Goal: Transaction & Acquisition: Purchase product/service

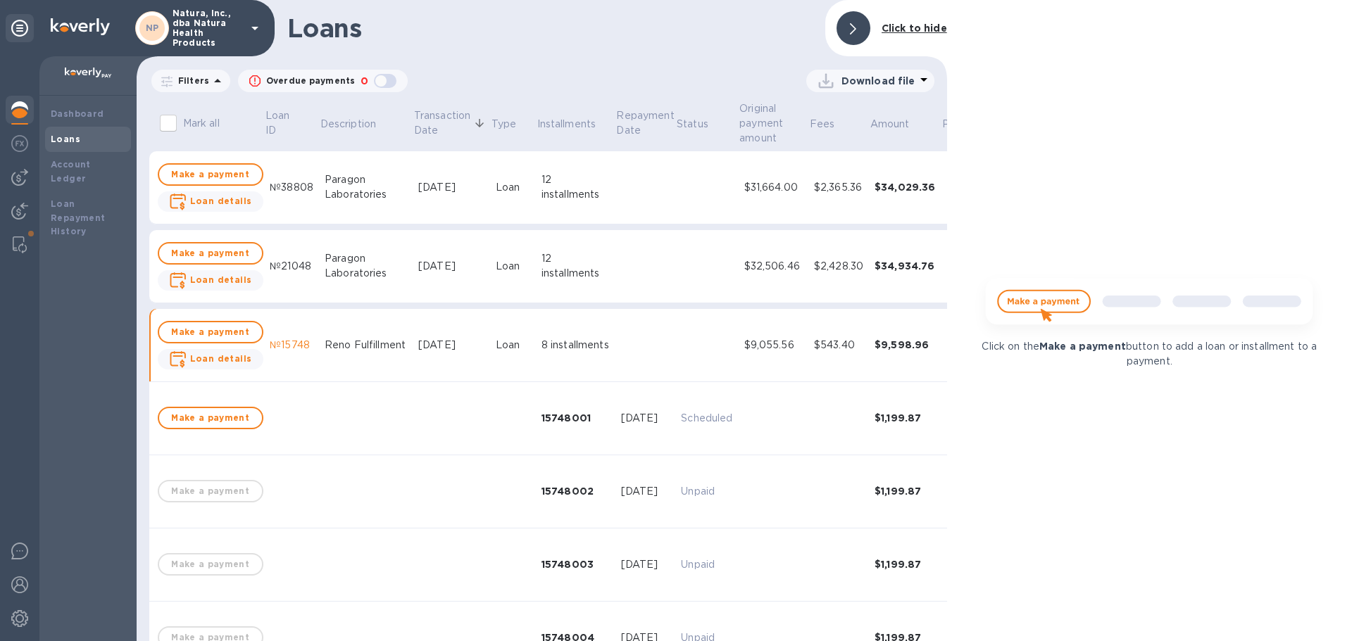
click at [1053, 303] on img at bounding box center [1149, 307] width 351 height 70
click at [1131, 461] on div "Click on the Make a payment button to add a loan or installment to a payment." at bounding box center [1149, 320] width 405 height 641
click at [1040, 298] on img at bounding box center [1149, 307] width 351 height 70
click at [1042, 298] on img at bounding box center [1149, 307] width 351 height 70
click at [1044, 300] on img at bounding box center [1149, 307] width 351 height 70
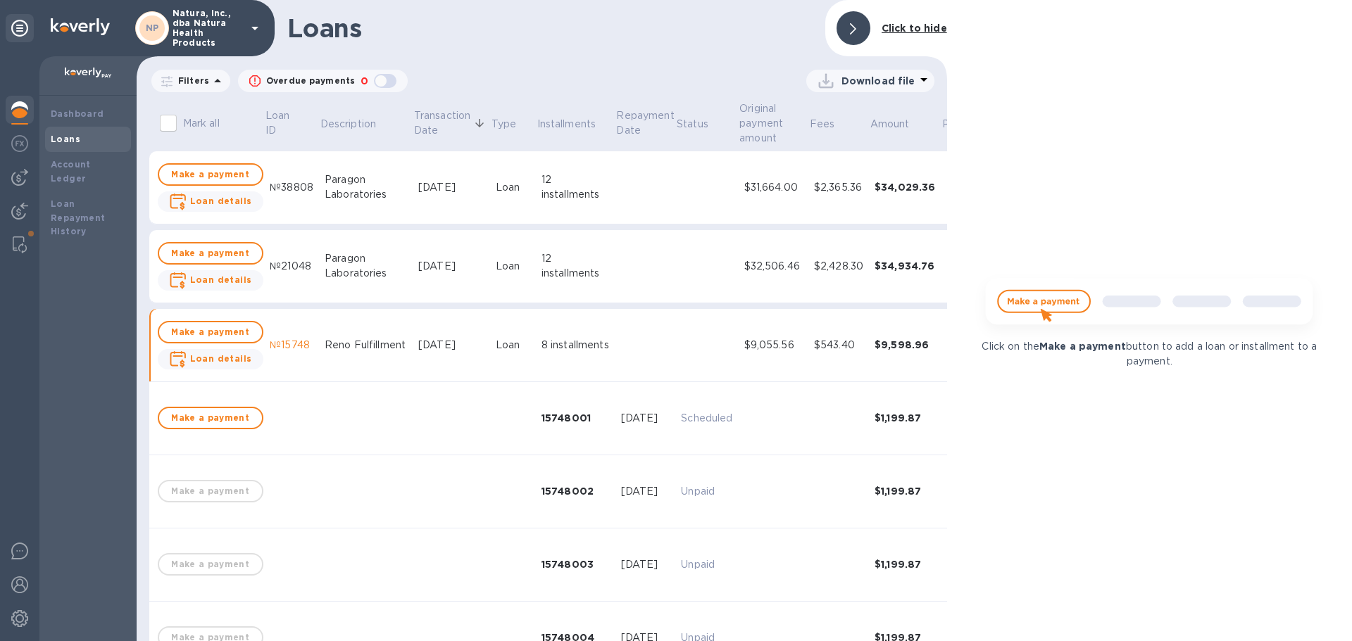
click at [909, 24] on b "Click to hide" at bounding box center [913, 28] width 65 height 11
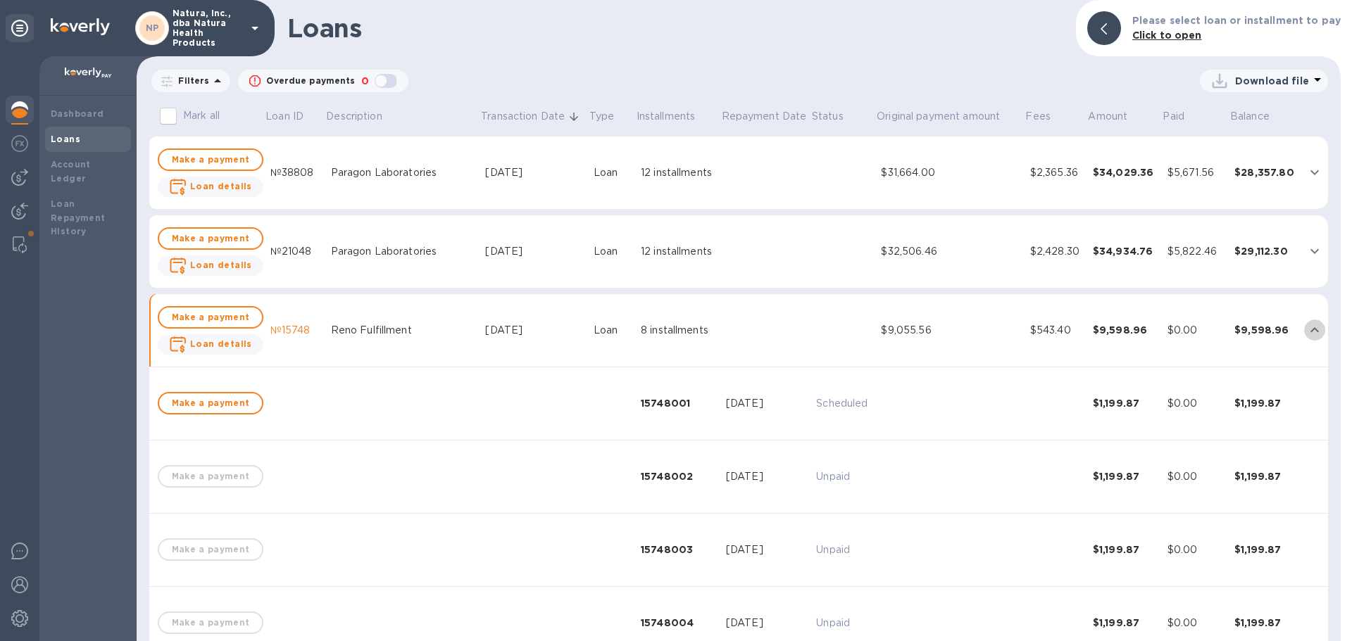
click at [1310, 330] on icon "expand row" at bounding box center [1314, 329] width 8 height 5
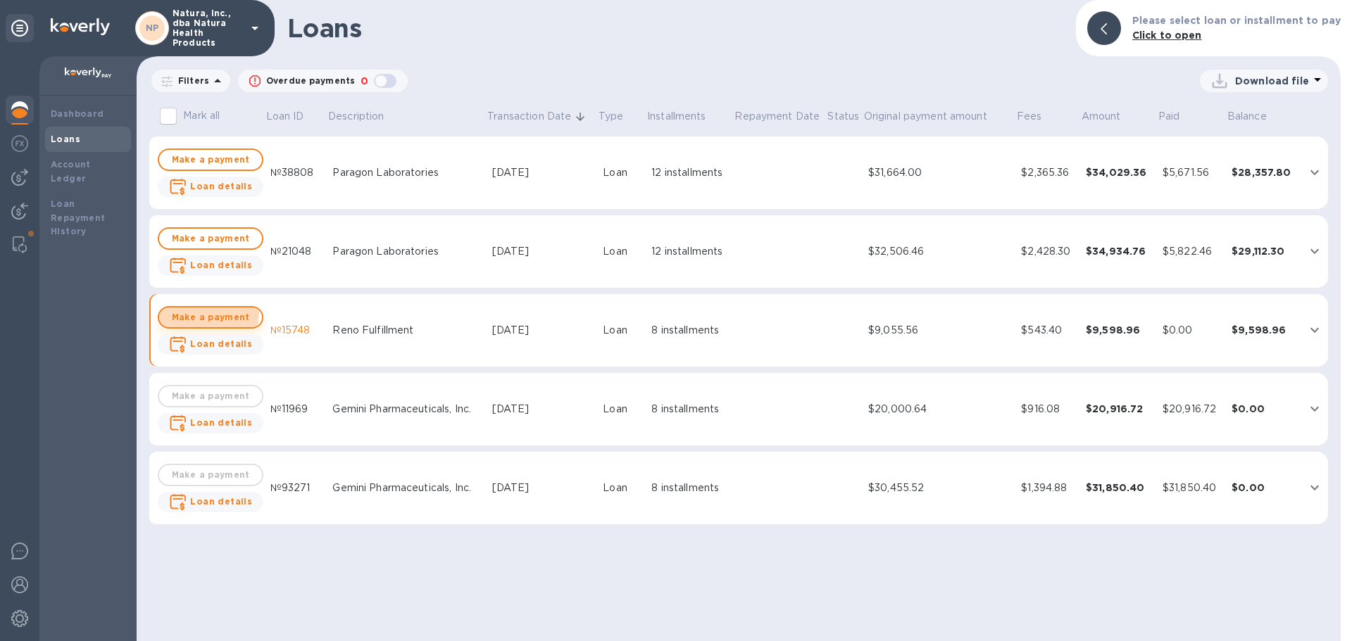
click at [201, 312] on span "Make a payment" at bounding box center [210, 317] width 80 height 17
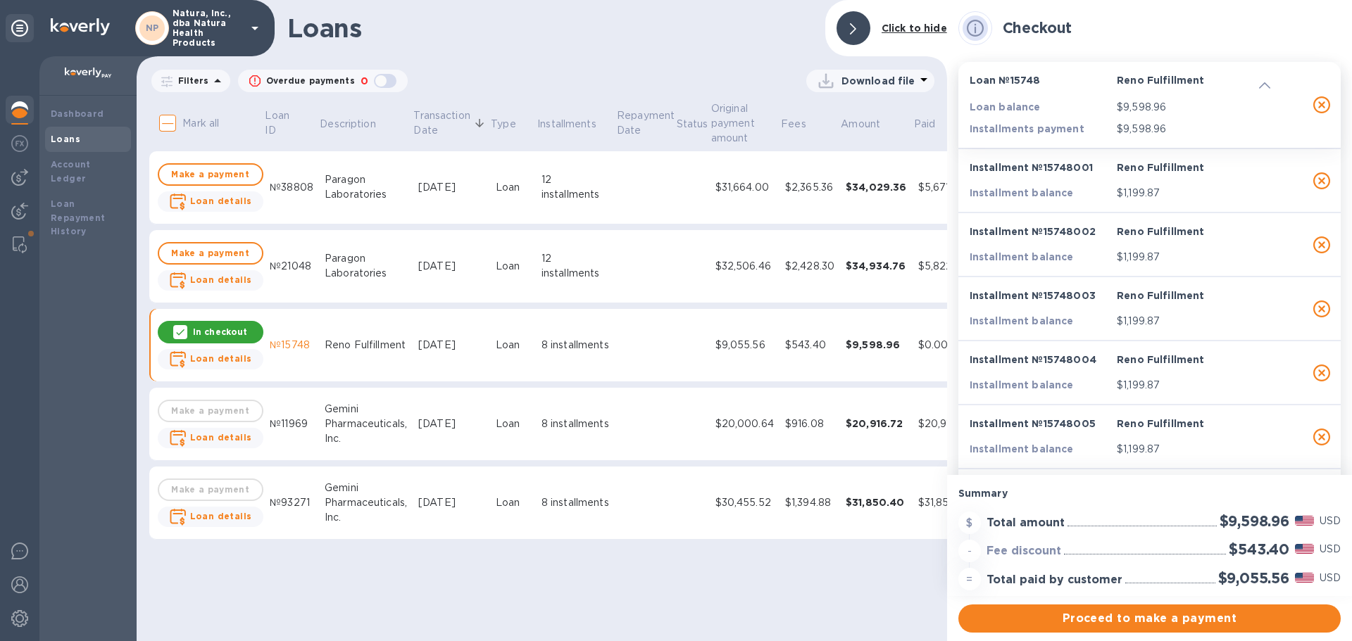
click at [852, 30] on icon at bounding box center [853, 28] width 6 height 11
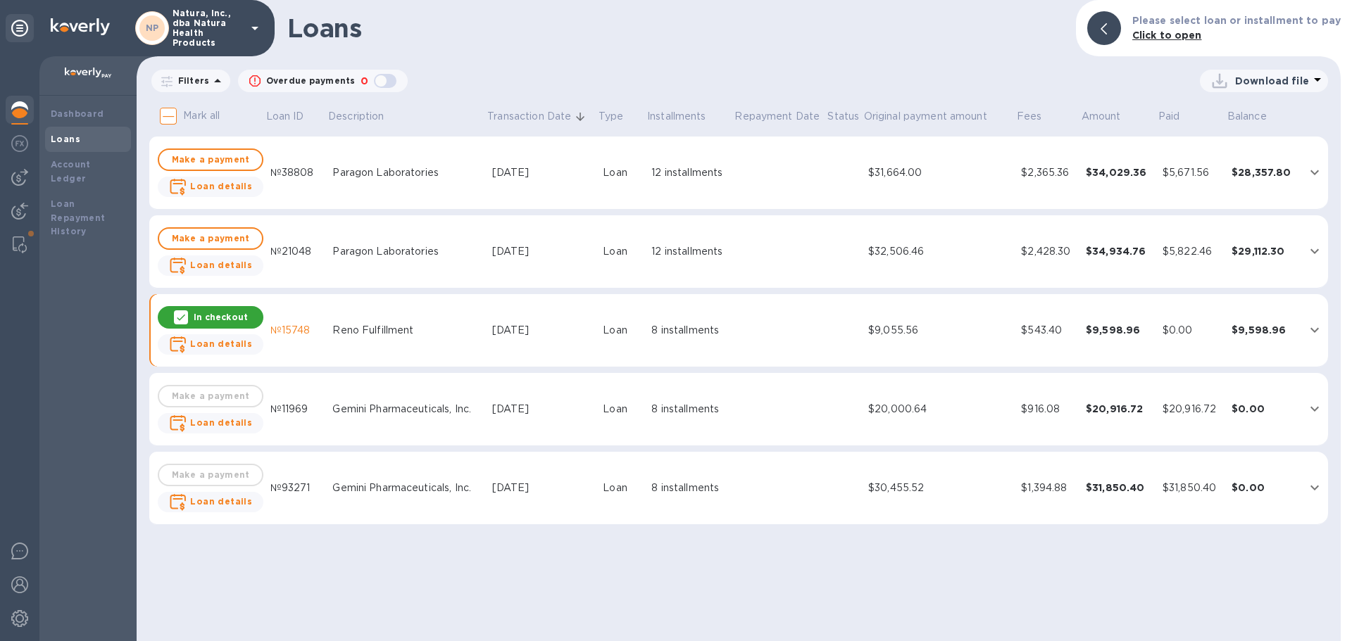
click at [227, 313] on p "In checkout" at bounding box center [221, 317] width 54 height 12
click at [221, 341] on b "Loan details" at bounding box center [221, 344] width 62 height 11
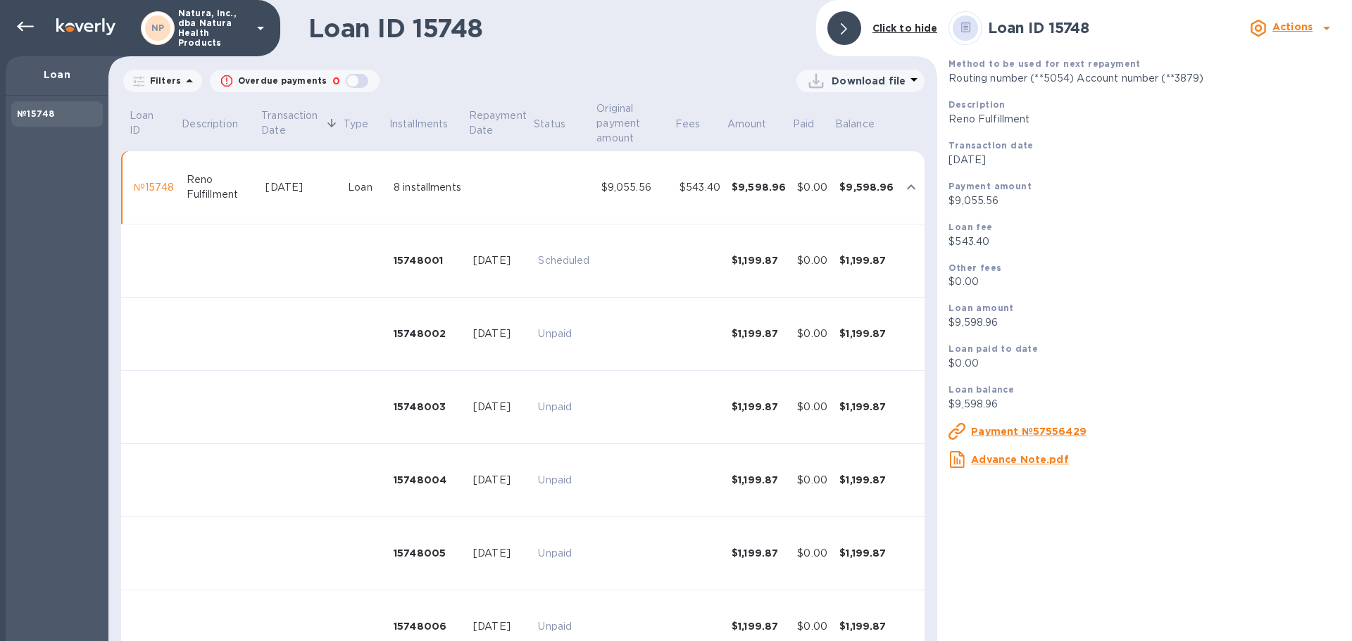
click at [1298, 20] on p "Actions" at bounding box center [1292, 27] width 40 height 15
click at [1278, 84] on b "Change payment method" at bounding box center [1255, 85] width 135 height 11
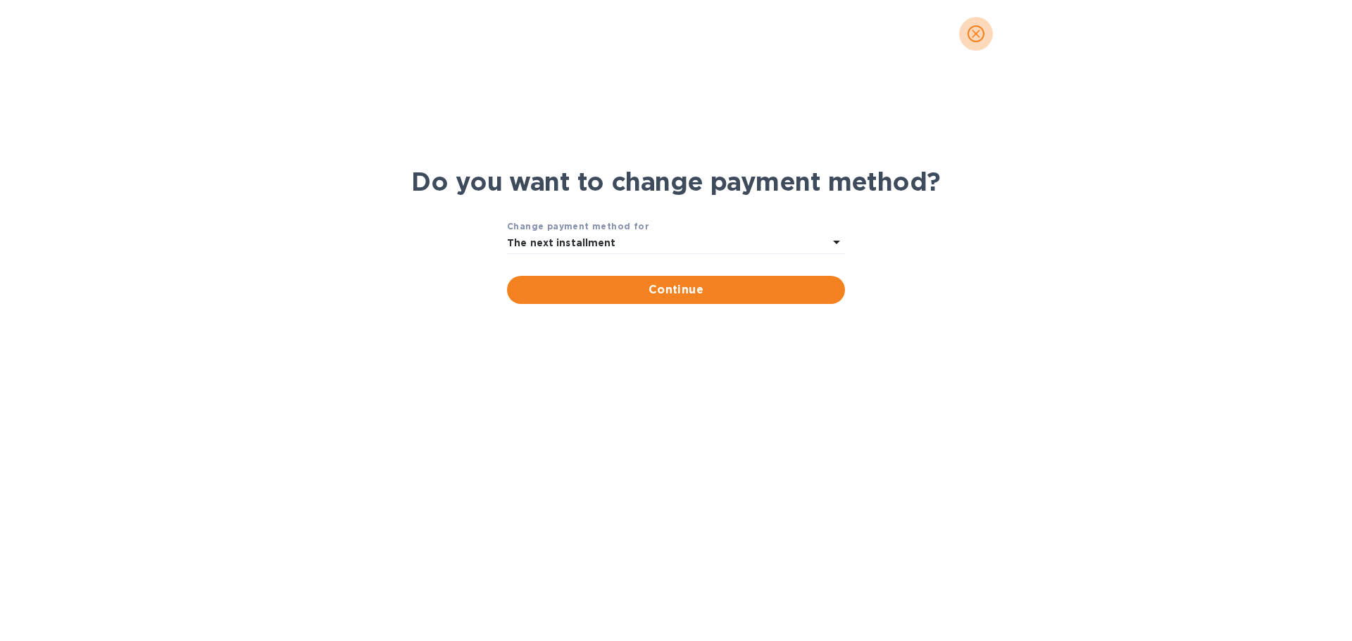
click at [974, 34] on icon "close" at bounding box center [976, 34] width 14 height 14
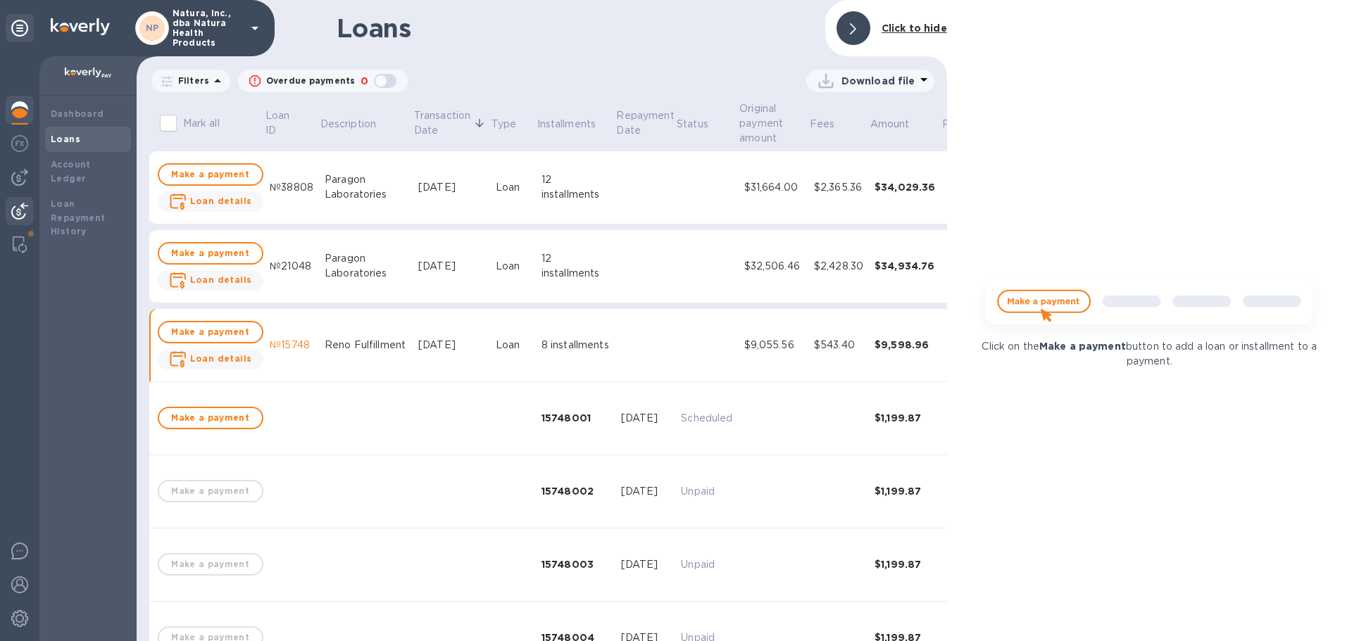
click at [19, 210] on img at bounding box center [19, 211] width 17 height 17
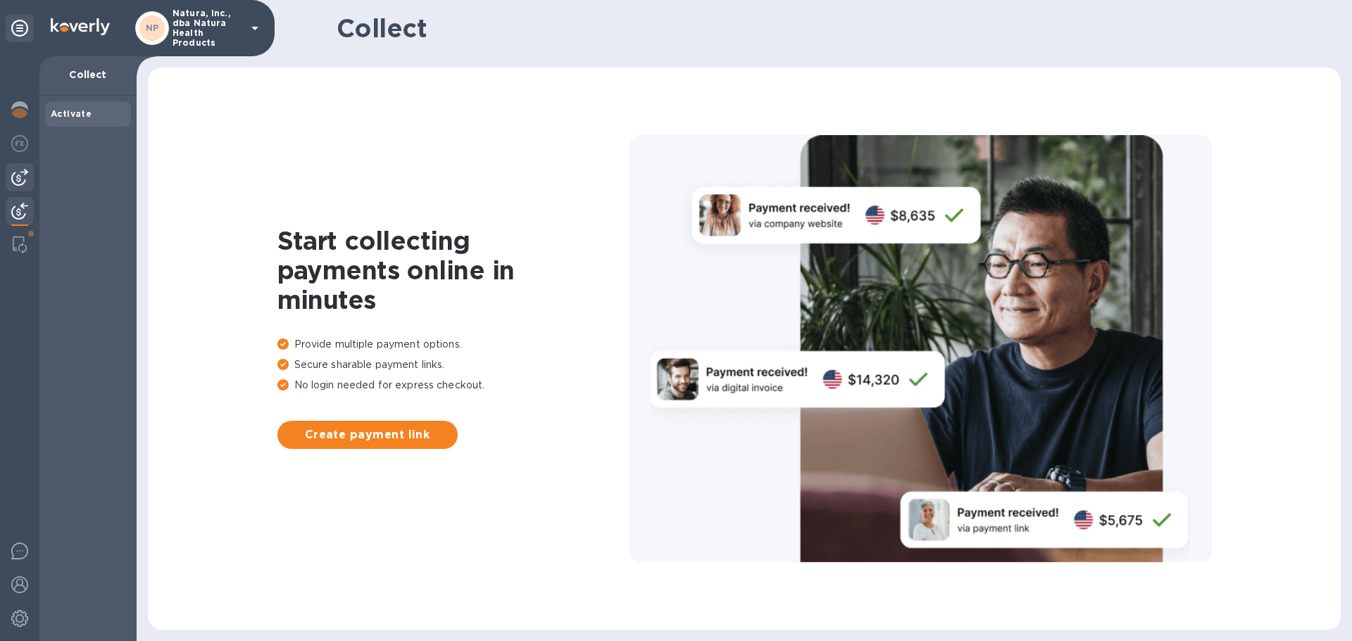
click at [19, 180] on img at bounding box center [19, 177] width 17 height 17
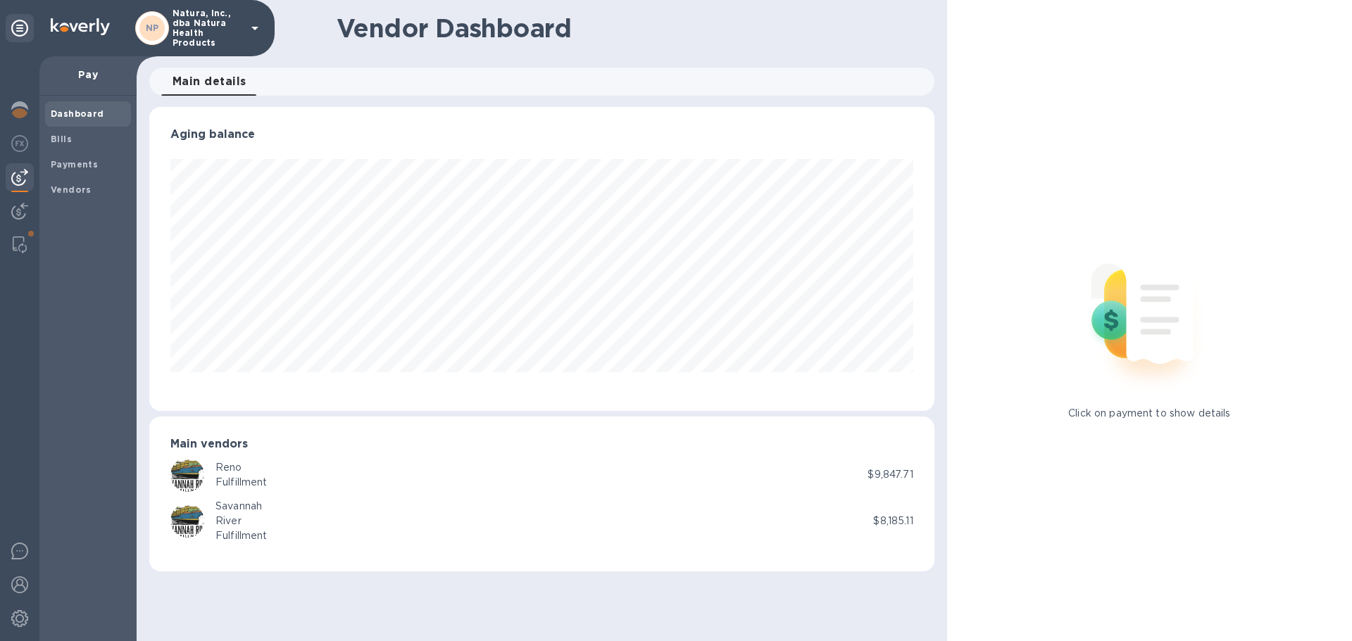
scroll to position [304, 784]
click at [79, 111] on b "Dashboard" at bounding box center [77, 113] width 53 height 11
click at [84, 75] on p "Pay" at bounding box center [88, 75] width 75 height 14
click at [84, 109] on b "Dashboard" at bounding box center [77, 113] width 53 height 11
click at [77, 140] on span "Bills" at bounding box center [88, 139] width 75 height 14
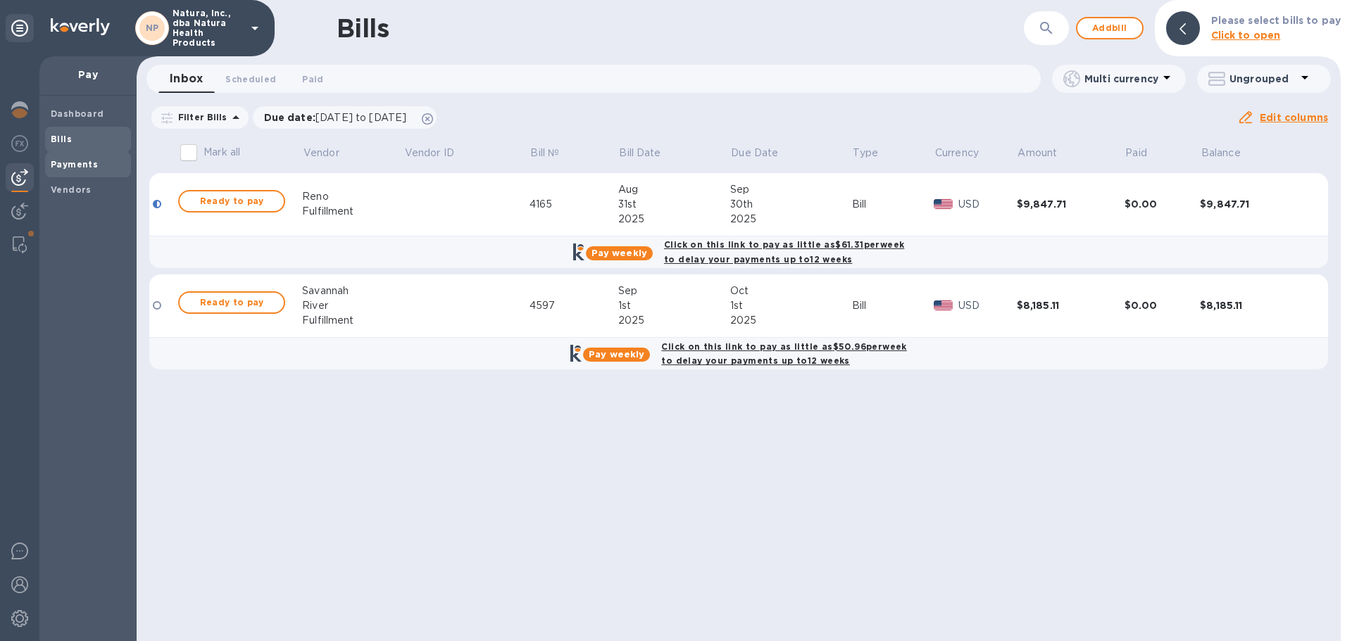
click at [84, 160] on b "Payments" at bounding box center [74, 164] width 47 height 11
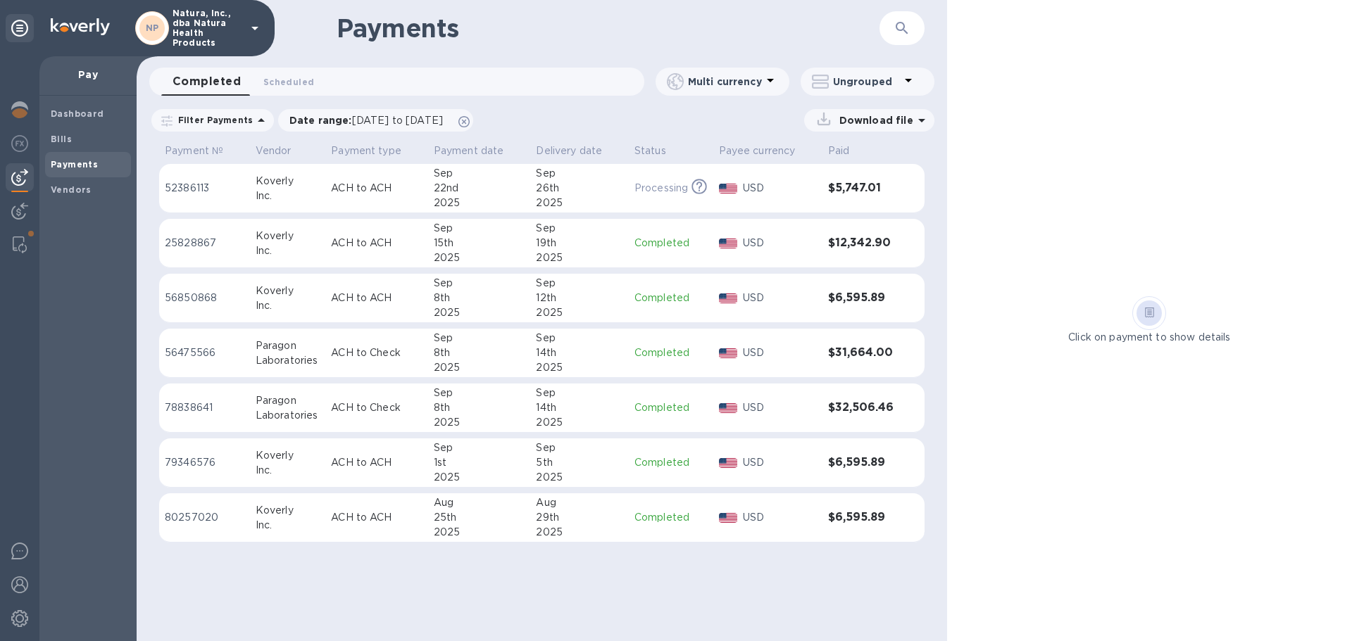
click at [109, 353] on div "Dashboard Bills Payments Vendors" at bounding box center [87, 369] width 97 height 546
click at [89, 73] on p "Pay" at bounding box center [88, 75] width 75 height 14
click at [18, 28] on icon at bounding box center [19, 28] width 17 height 17
click at [23, 108] on img at bounding box center [19, 109] width 17 height 17
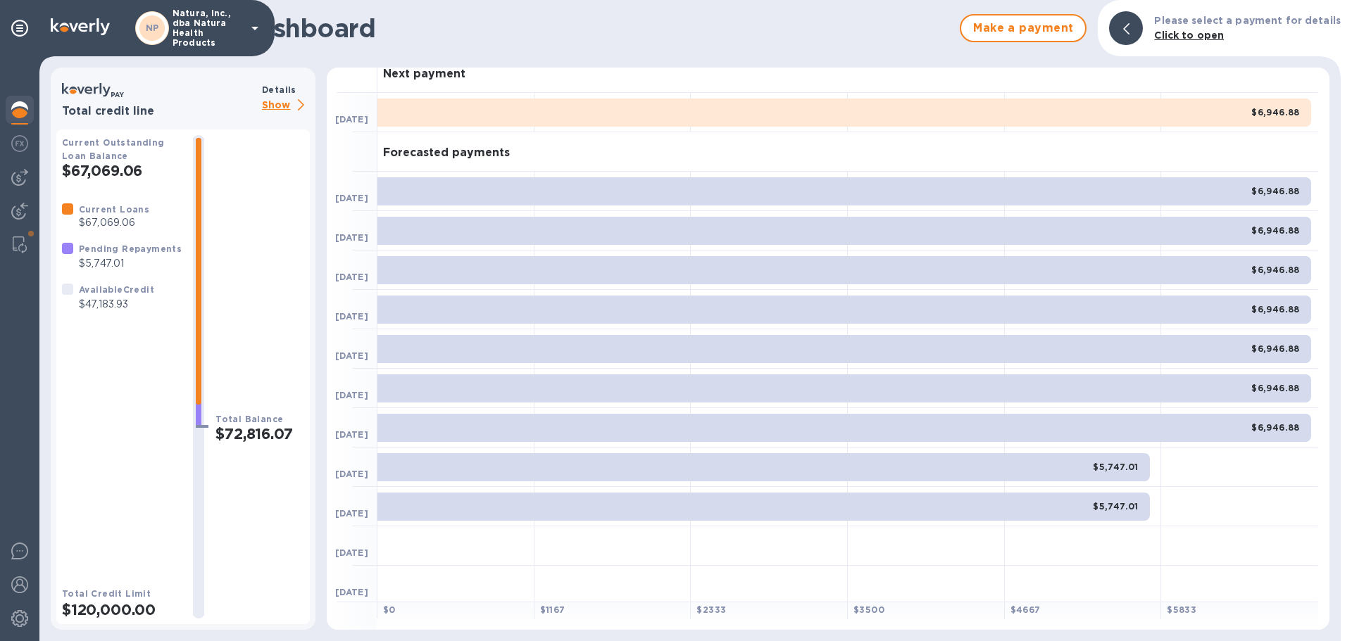
scroll to position [18, 0]
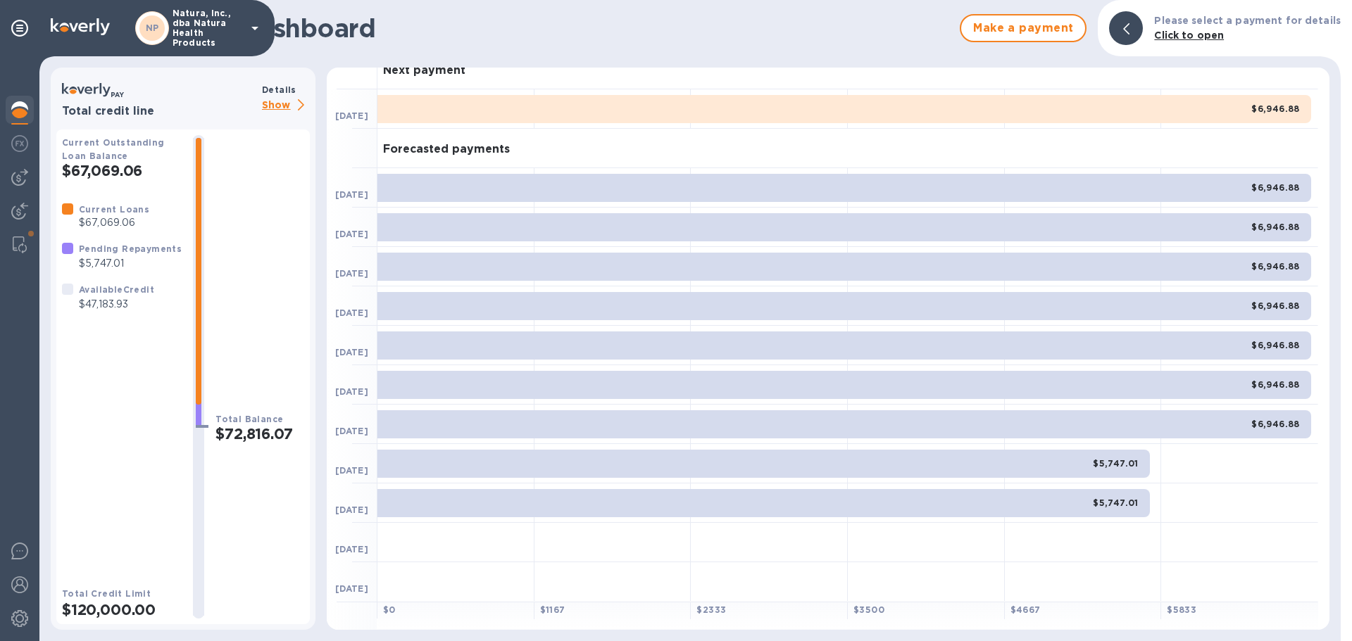
click at [277, 104] on p "Show" at bounding box center [286, 106] width 48 height 18
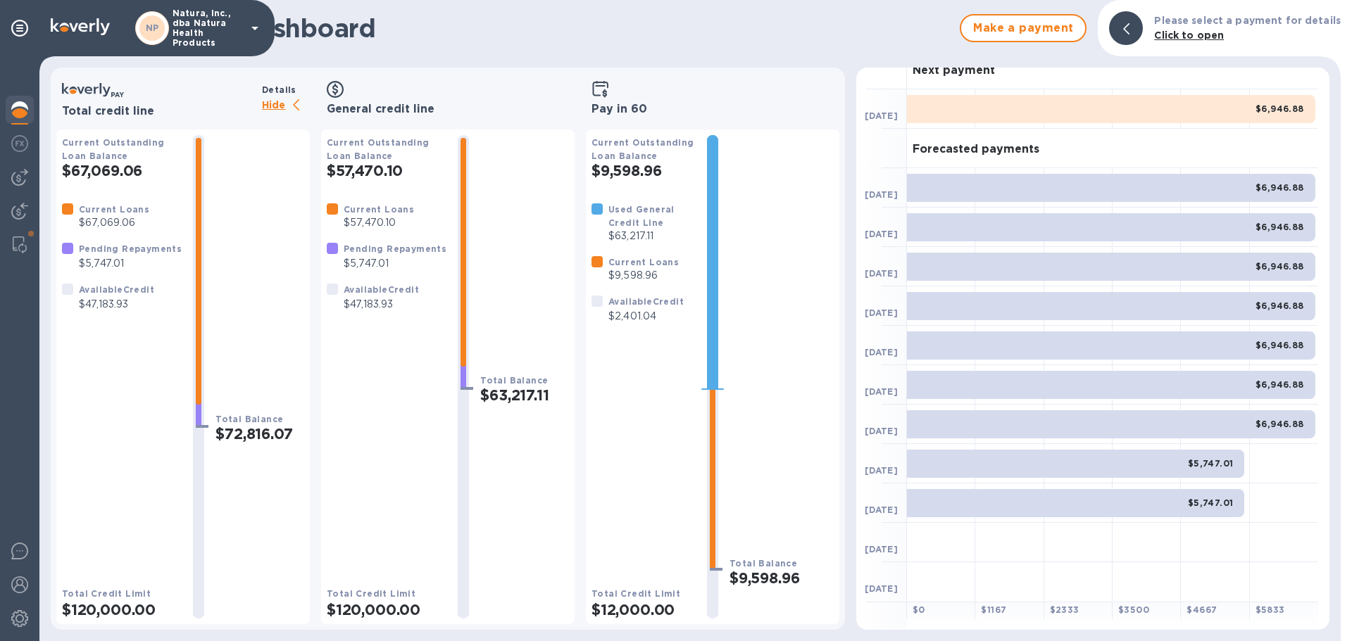
click at [621, 103] on h3 "Pay in 60" at bounding box center [712, 109] width 242 height 13
click at [598, 84] on icon at bounding box center [600, 89] width 18 height 17
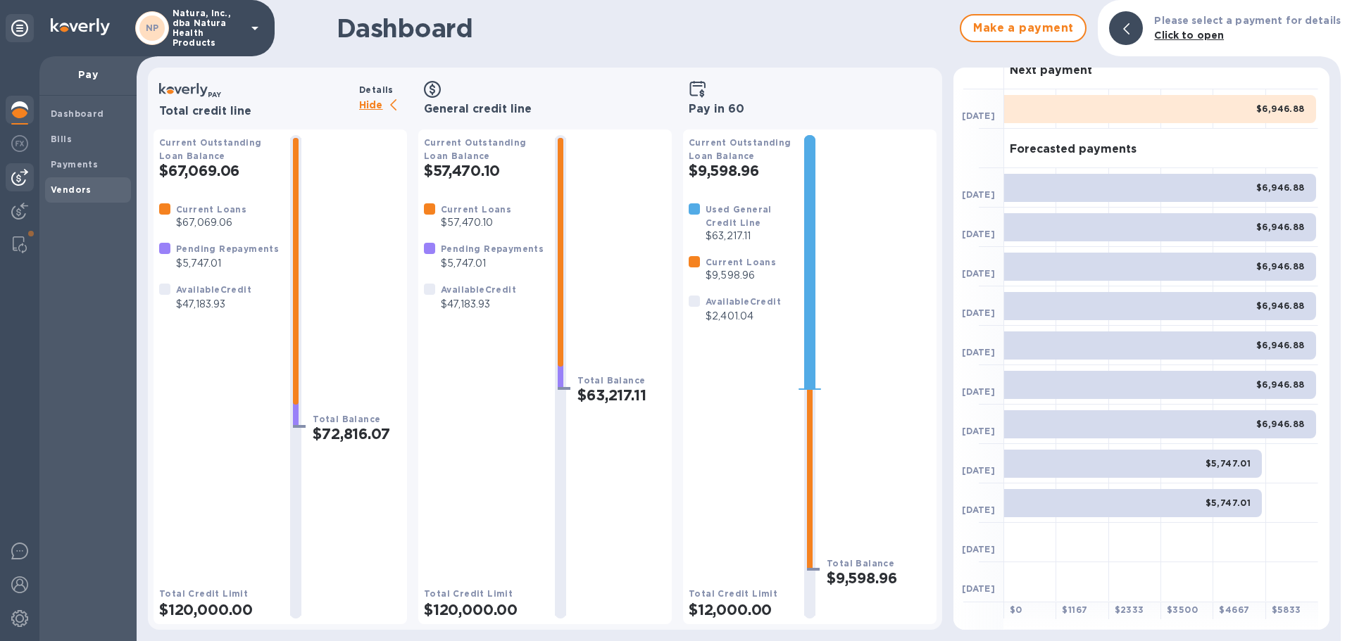
click at [58, 189] on b "Vendors" at bounding box center [71, 189] width 41 height 11
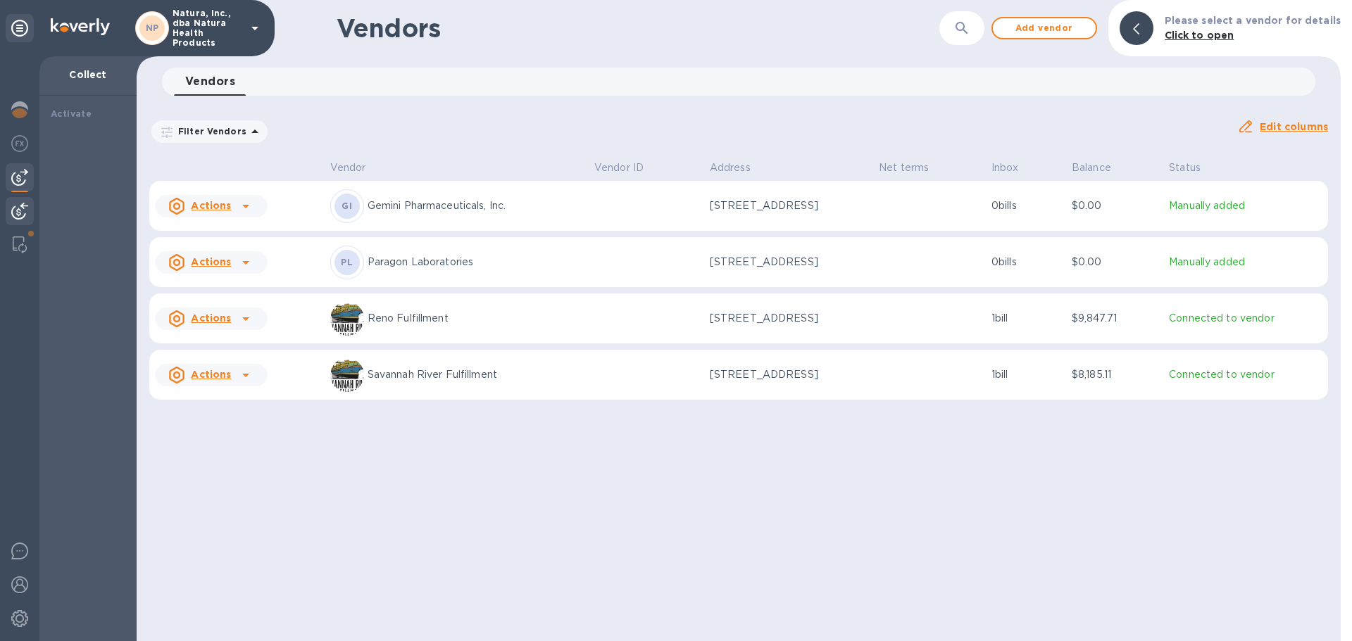
click at [24, 206] on img at bounding box center [19, 211] width 17 height 17
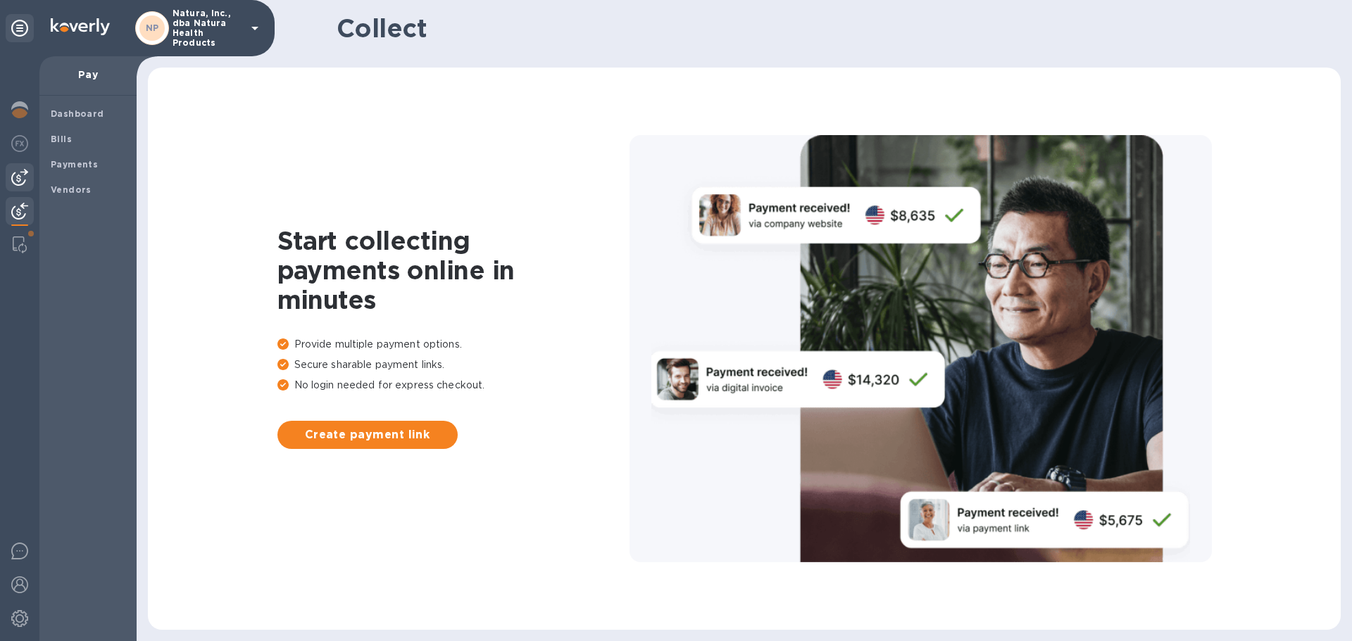
click at [21, 180] on img at bounding box center [19, 177] width 17 height 17
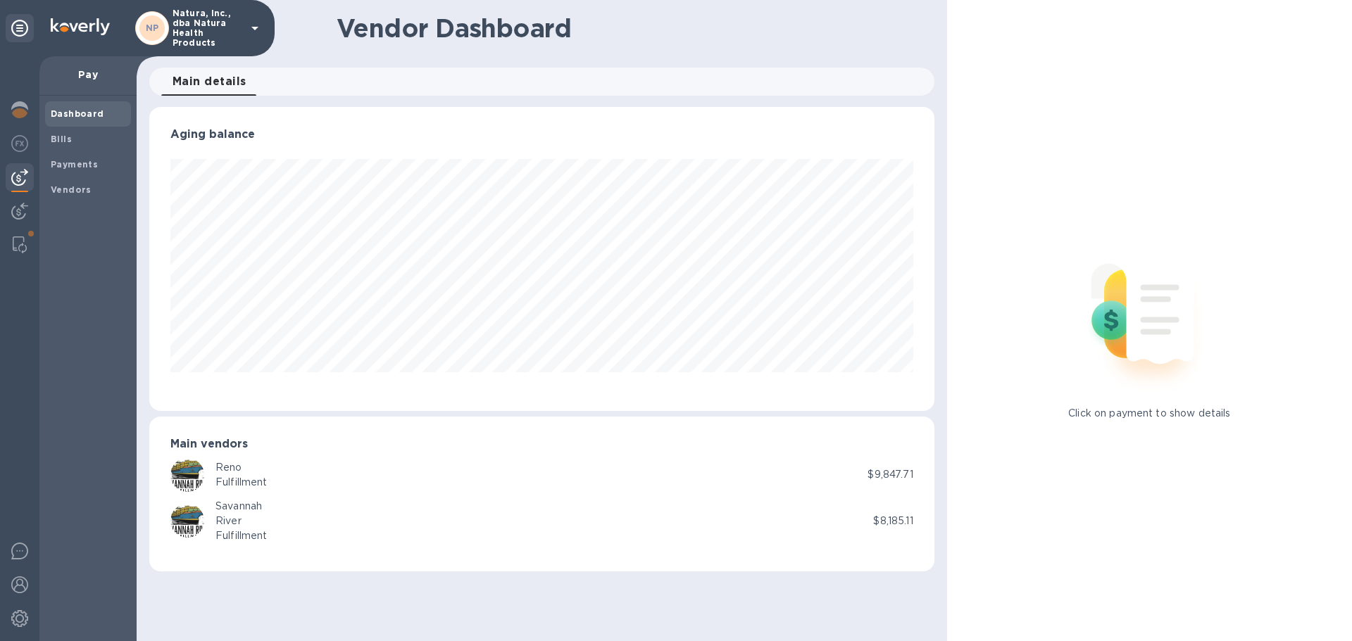
scroll to position [304, 784]
click at [19, 146] on img at bounding box center [19, 143] width 17 height 17
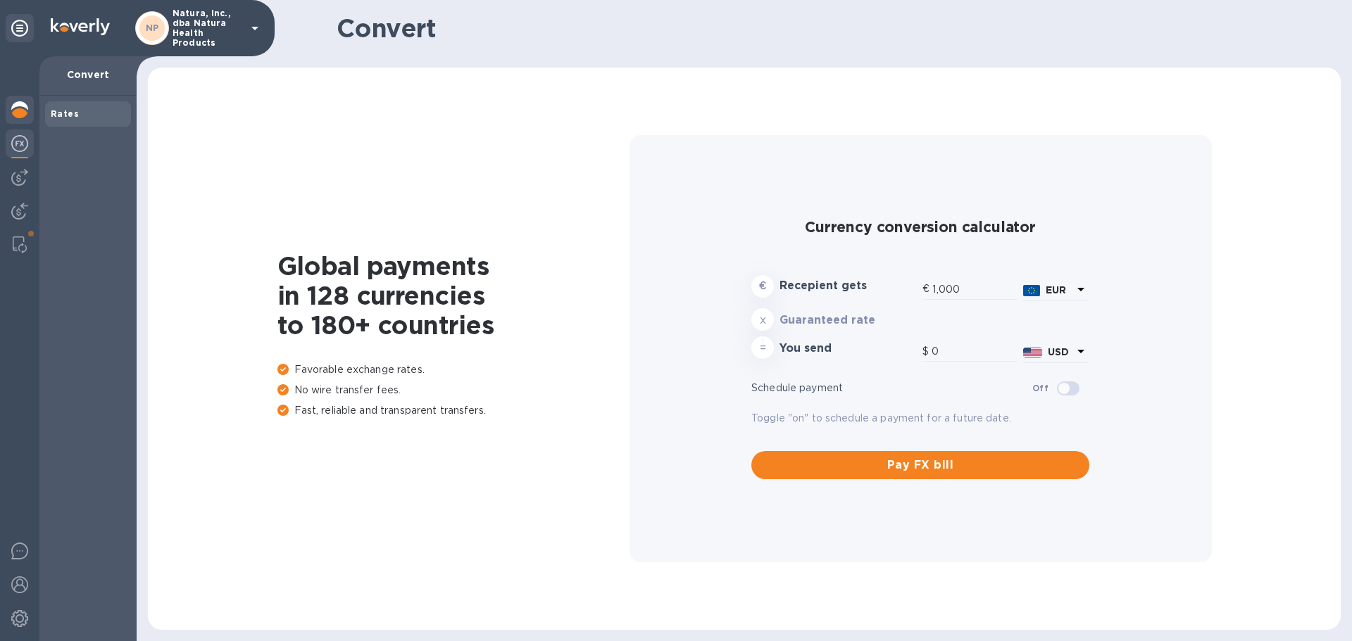
type input "1,188.64"
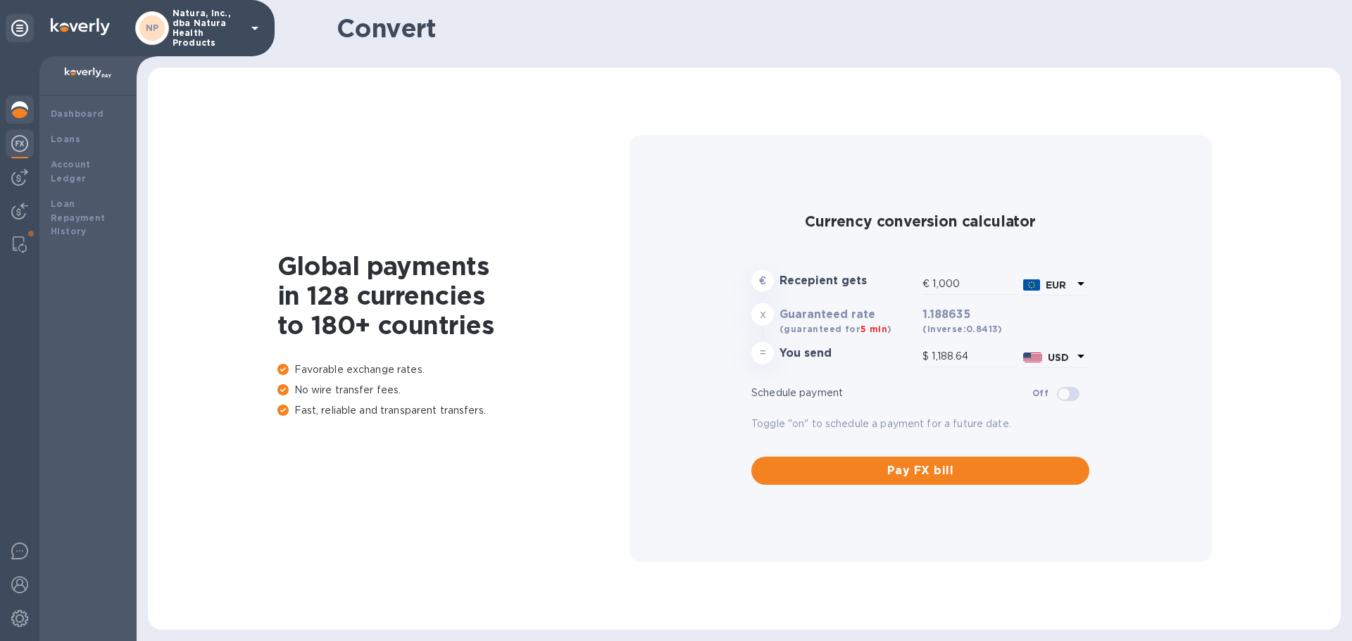
click at [20, 109] on img at bounding box center [19, 109] width 17 height 17
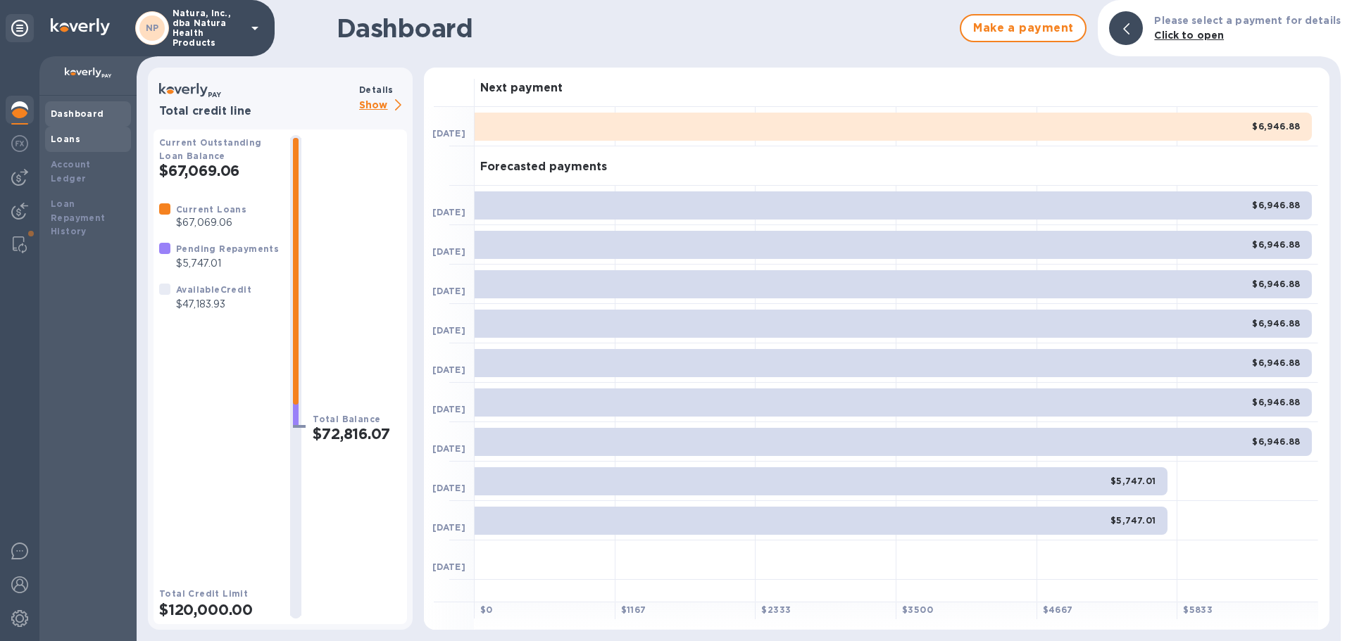
click at [65, 138] on b "Loans" at bounding box center [66, 139] width 30 height 11
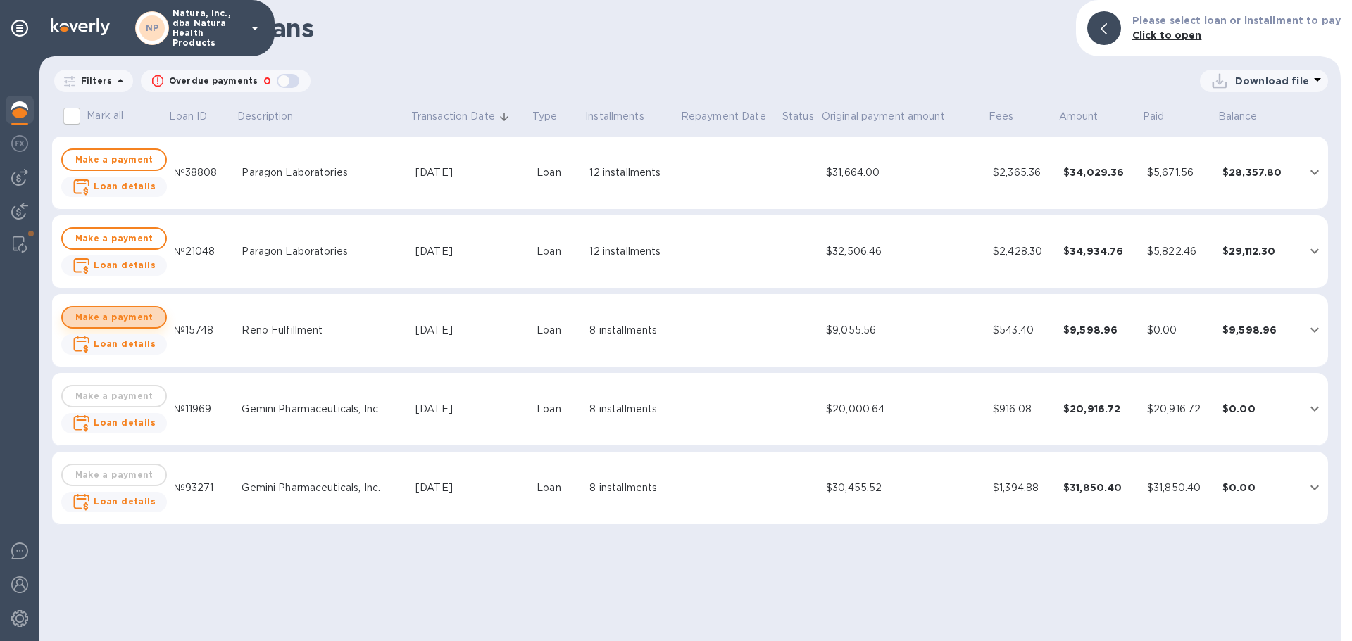
click at [124, 315] on span "Make a payment" at bounding box center [114, 317] width 80 height 17
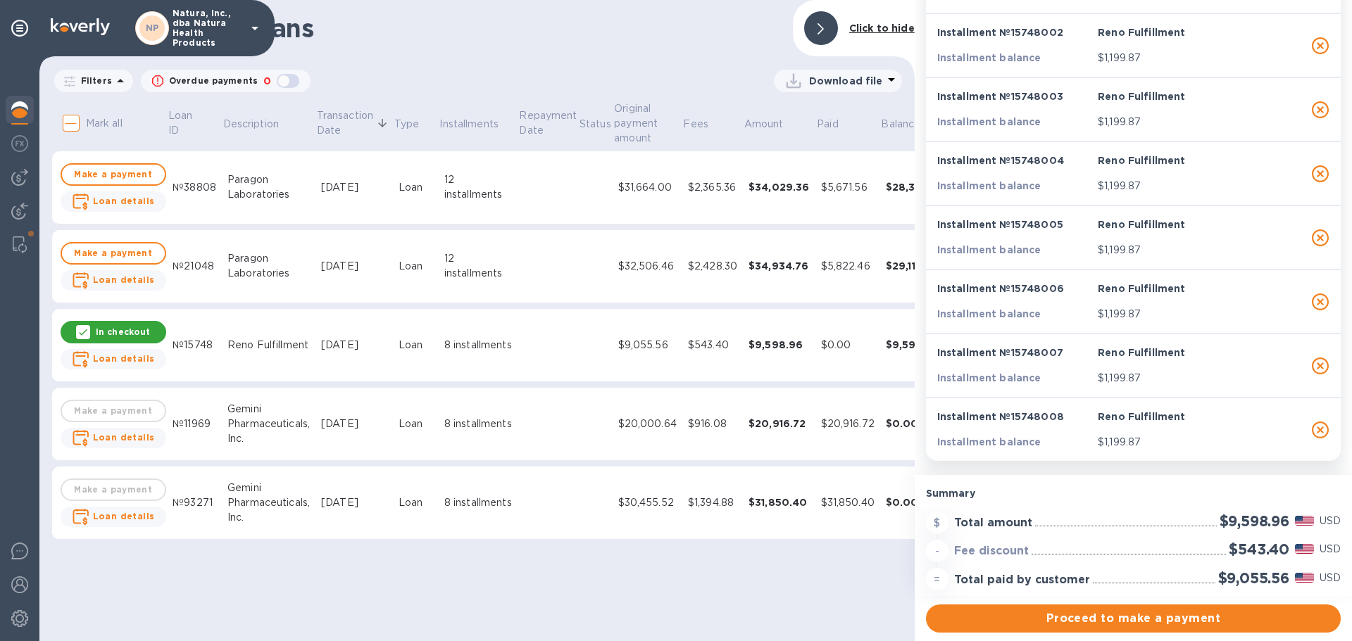
scroll to position [202, 0]
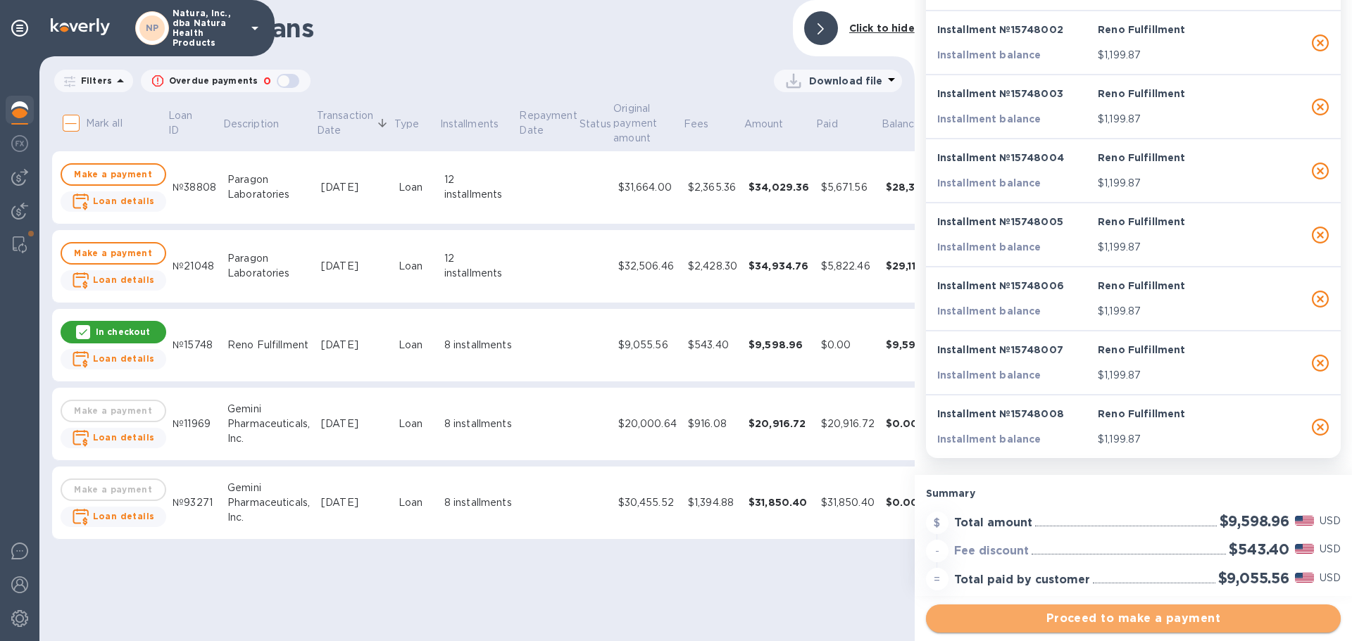
click at [1130, 620] on span "Proceed to make a payment" at bounding box center [1133, 618] width 392 height 17
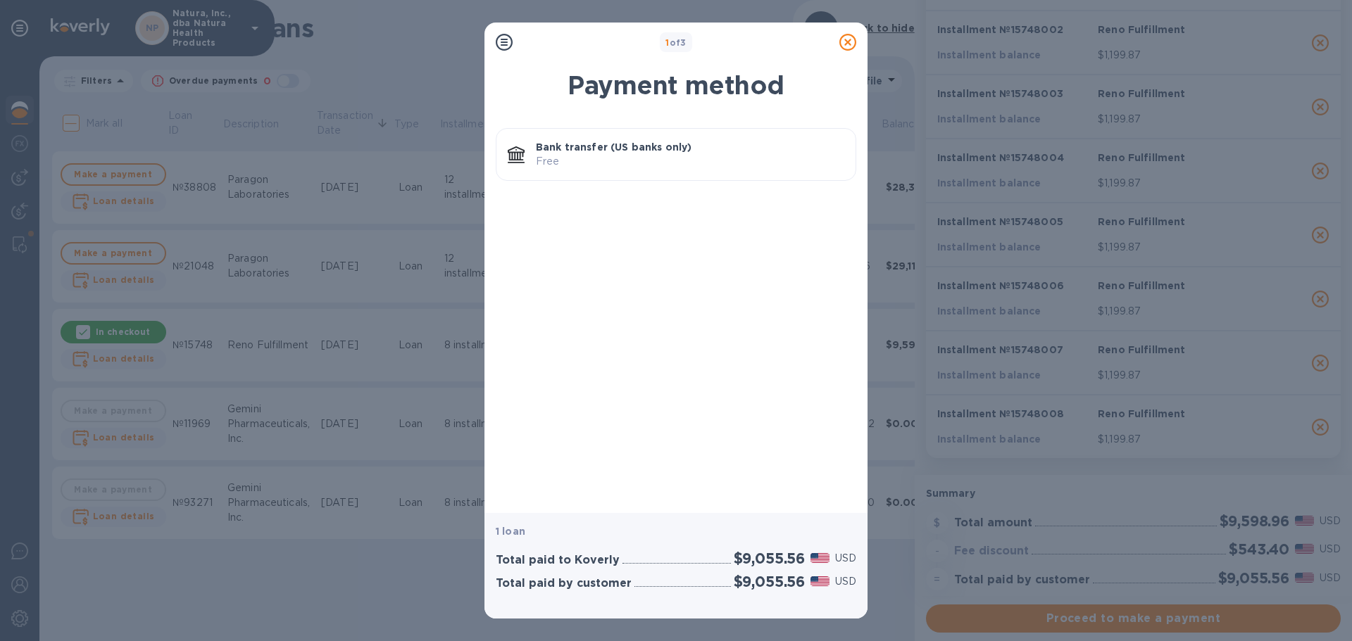
click at [648, 155] on p "Free" at bounding box center [690, 161] width 308 height 15
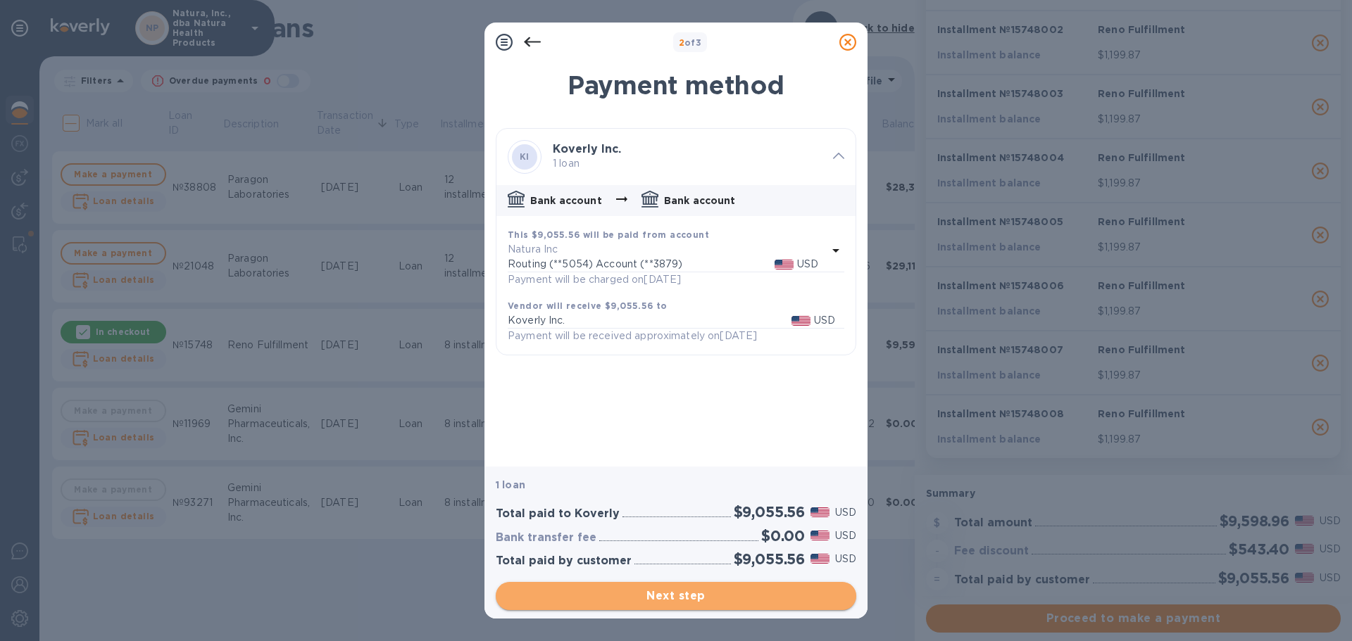
click at [667, 594] on span "Next step" at bounding box center [676, 596] width 338 height 17
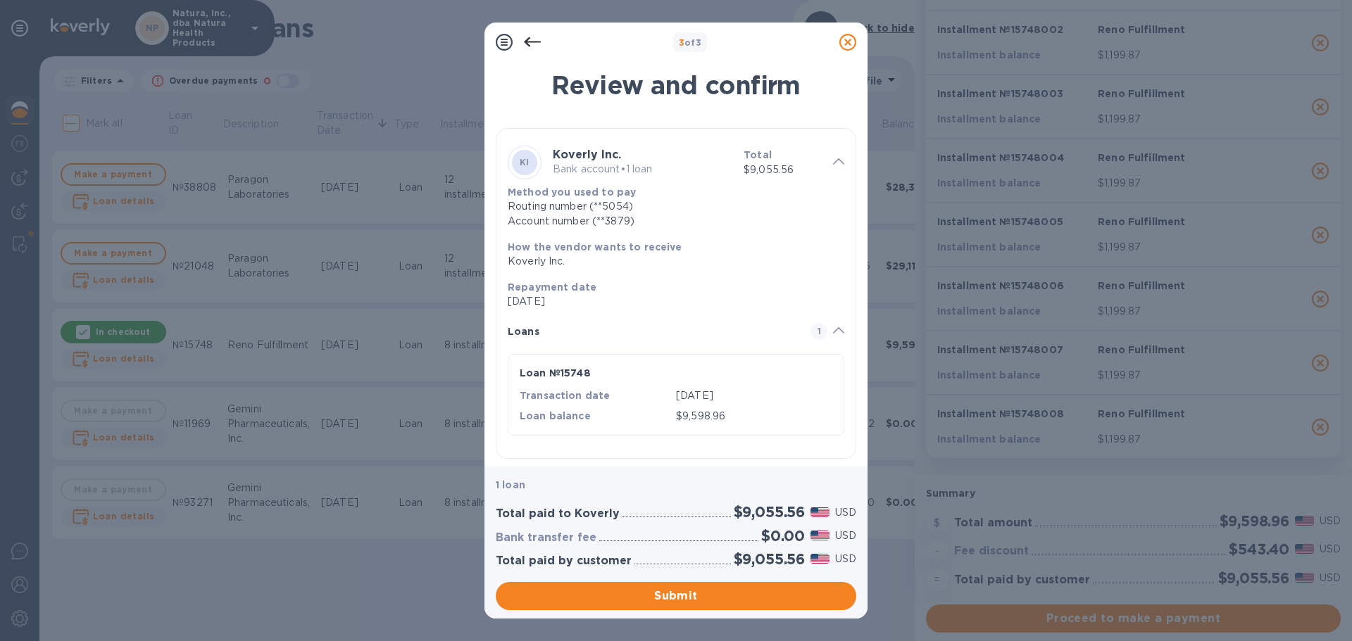
scroll to position [4, 0]
drag, startPoint x: 714, startPoint y: 251, endPoint x: 708, endPoint y: 173, distance: 77.7
click at [708, 176] on div "KI Koverly Inc. Bank account • 1 loan Total $9,055.56" at bounding box center [676, 159] width 336 height 45
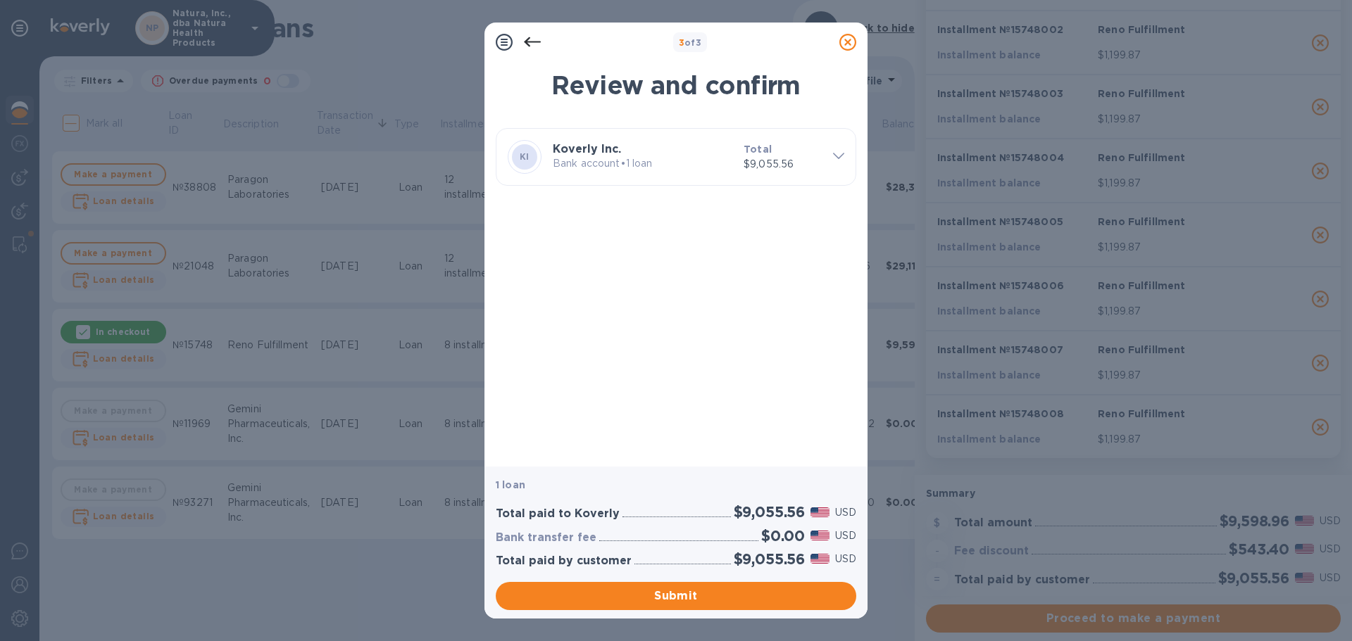
scroll to position [0, 0]
drag, startPoint x: 693, startPoint y: 175, endPoint x: 601, endPoint y: 41, distance: 162.5
click at [601, 41] on div "3 of 3" at bounding box center [689, 42] width 287 height 20
click at [641, 232] on div "Review and confirm KI Koverly Inc. Bank account • 1 loan Total $9,055.56 Method…" at bounding box center [675, 259] width 383 height 413
click at [833, 157] on icon at bounding box center [838, 156] width 11 height 6
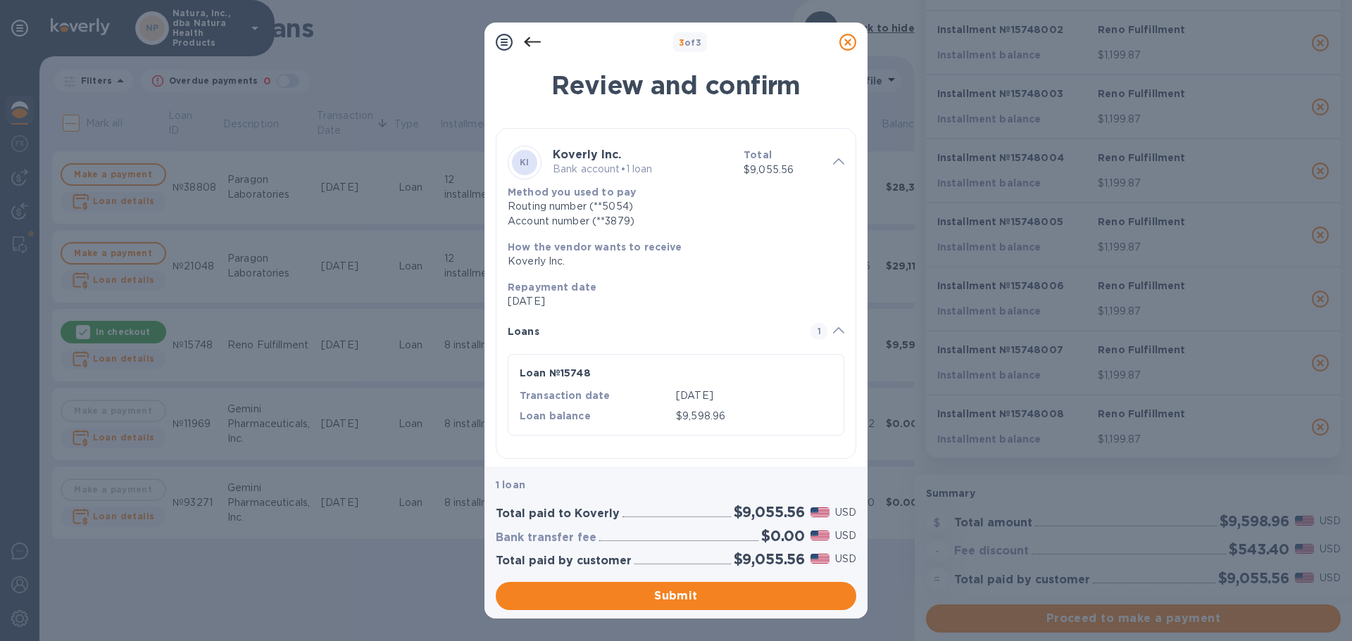
scroll to position [4, 0]
click at [674, 599] on span "Submit" at bounding box center [676, 596] width 338 height 17
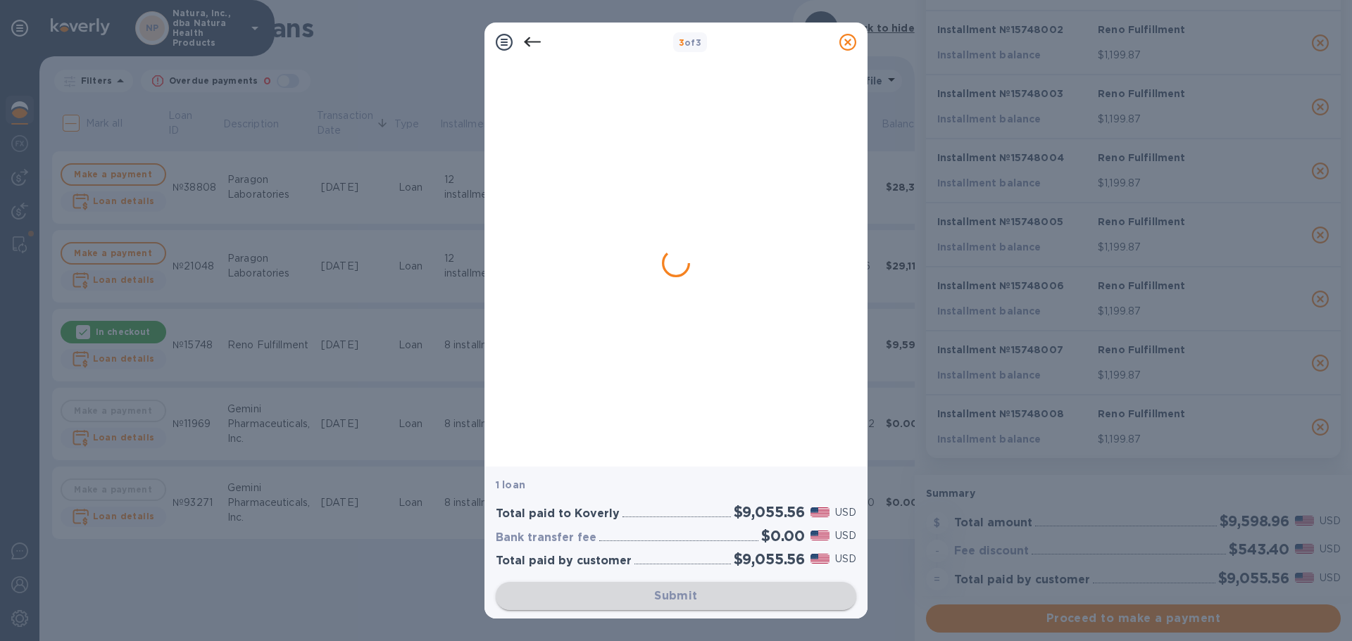
scroll to position [0, 0]
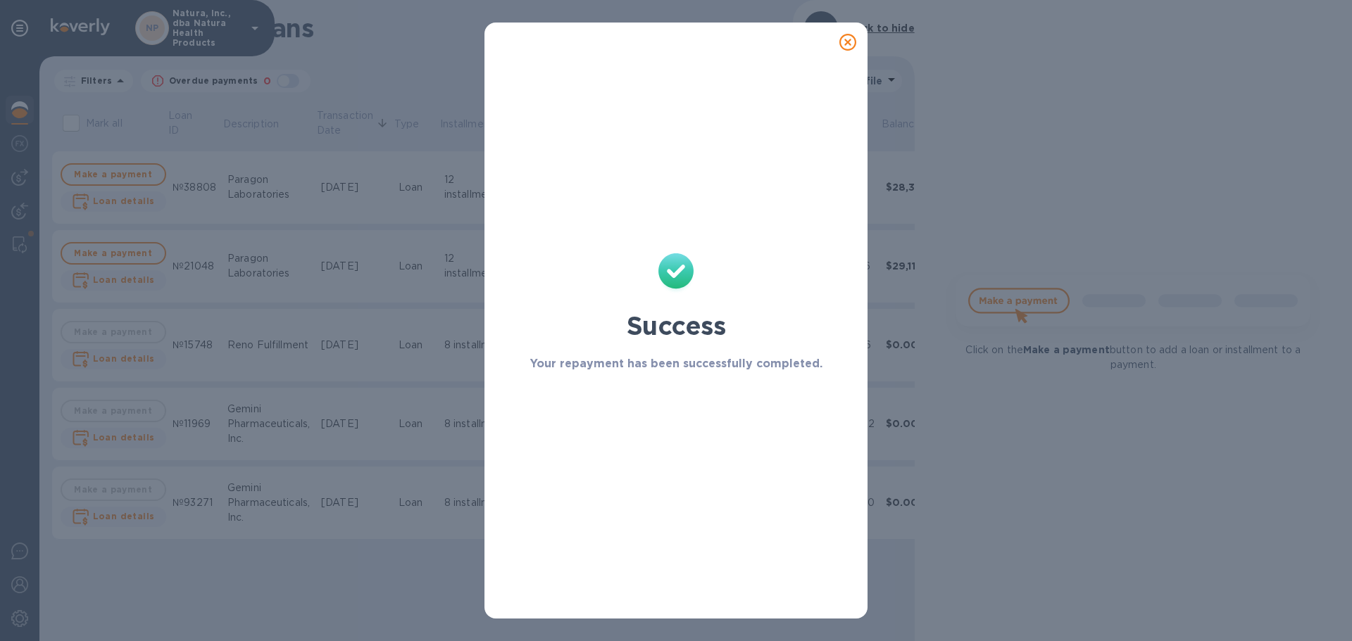
click at [849, 40] on icon at bounding box center [847, 42] width 17 height 17
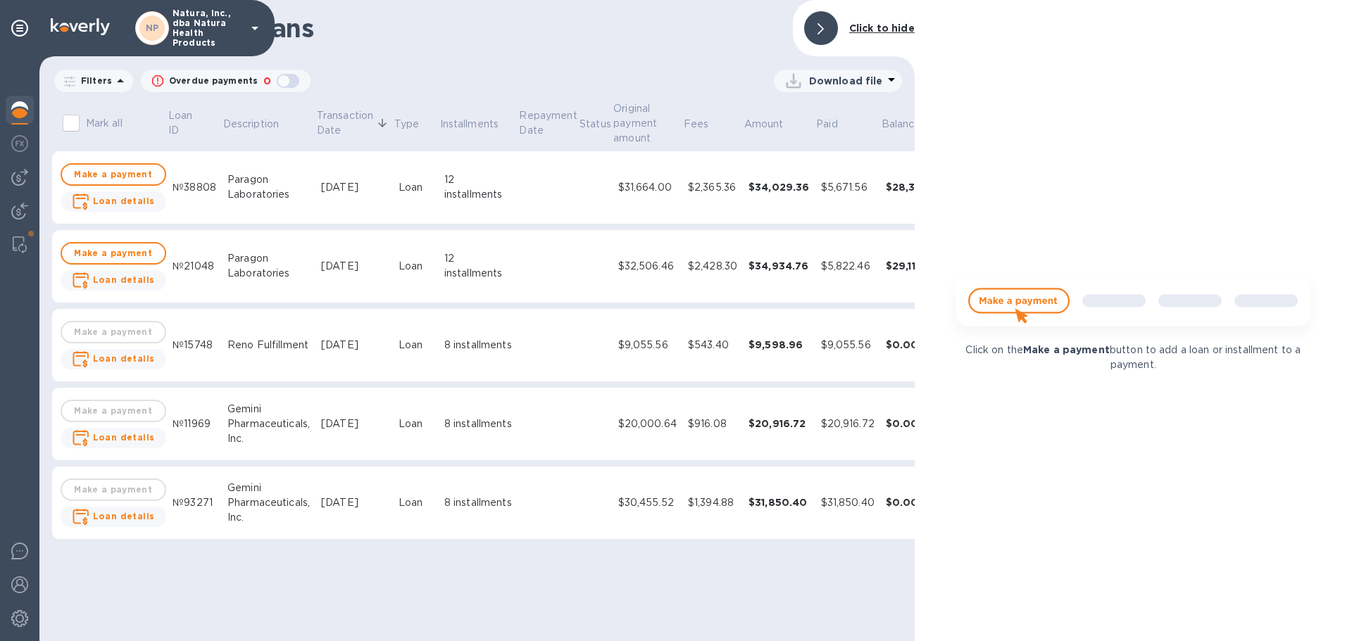
click at [1083, 59] on div "Click on the Make a payment button to add a loan or installment to a payment." at bounding box center [1132, 320] width 437 height 641
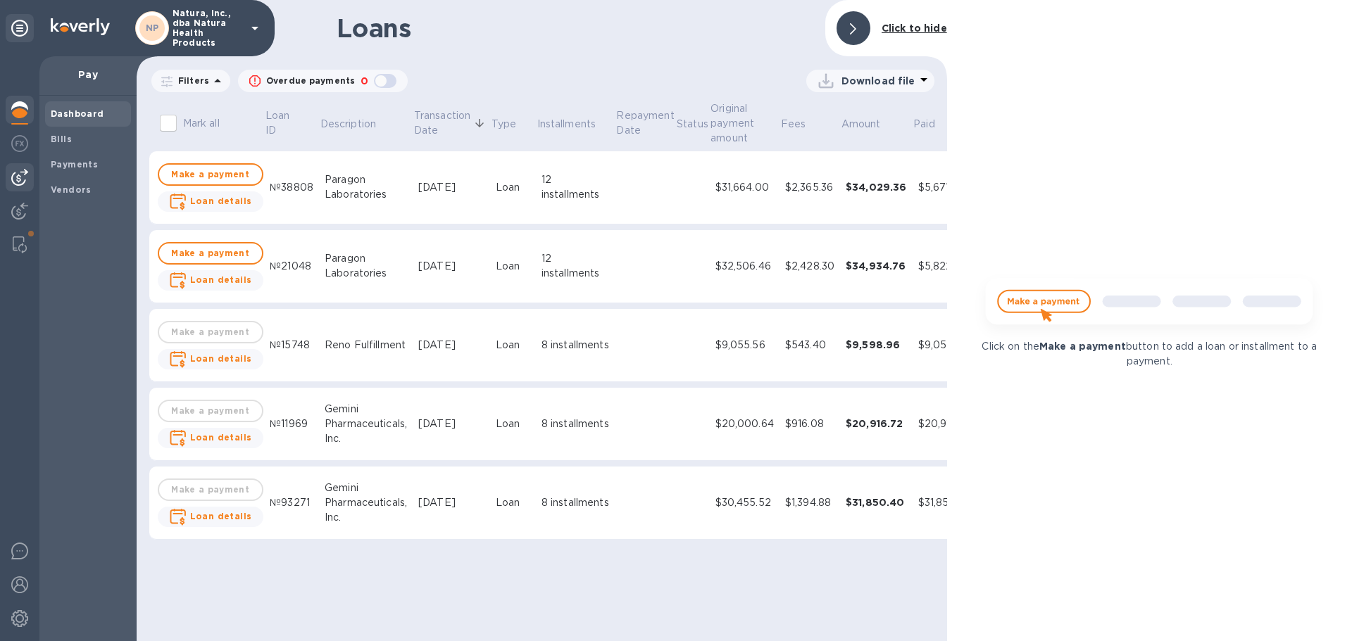
click at [67, 109] on b "Dashboard" at bounding box center [77, 113] width 53 height 11
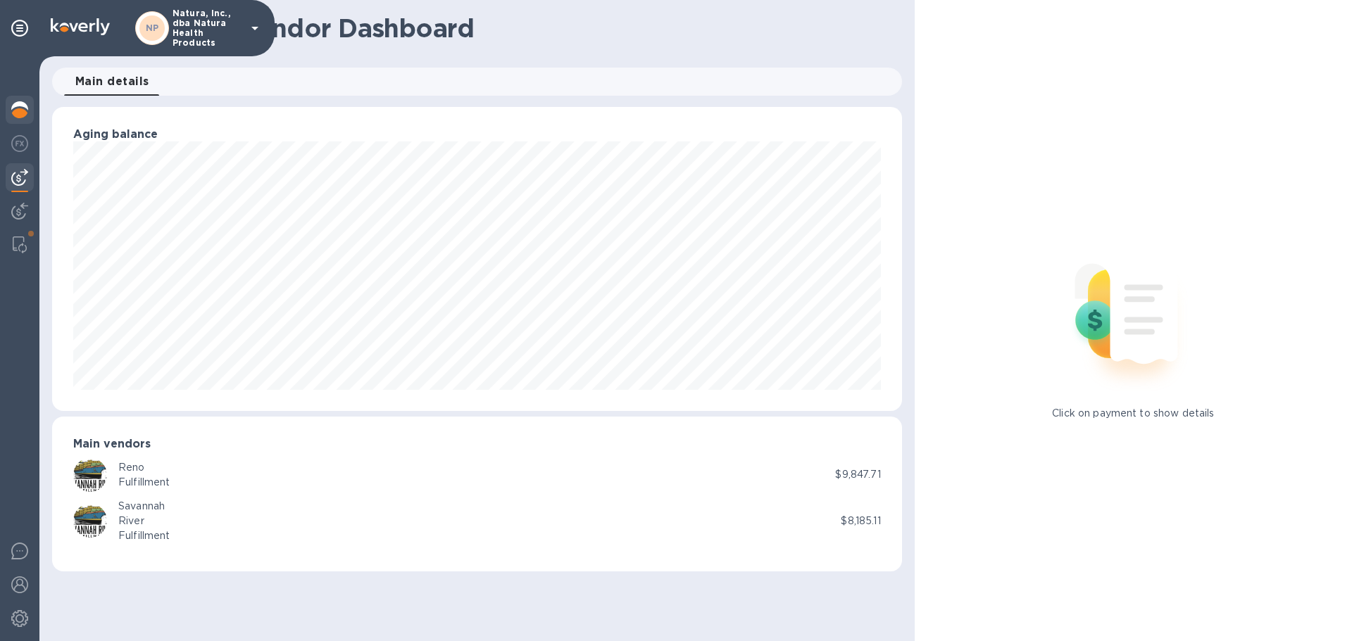
scroll to position [703610, 703129]
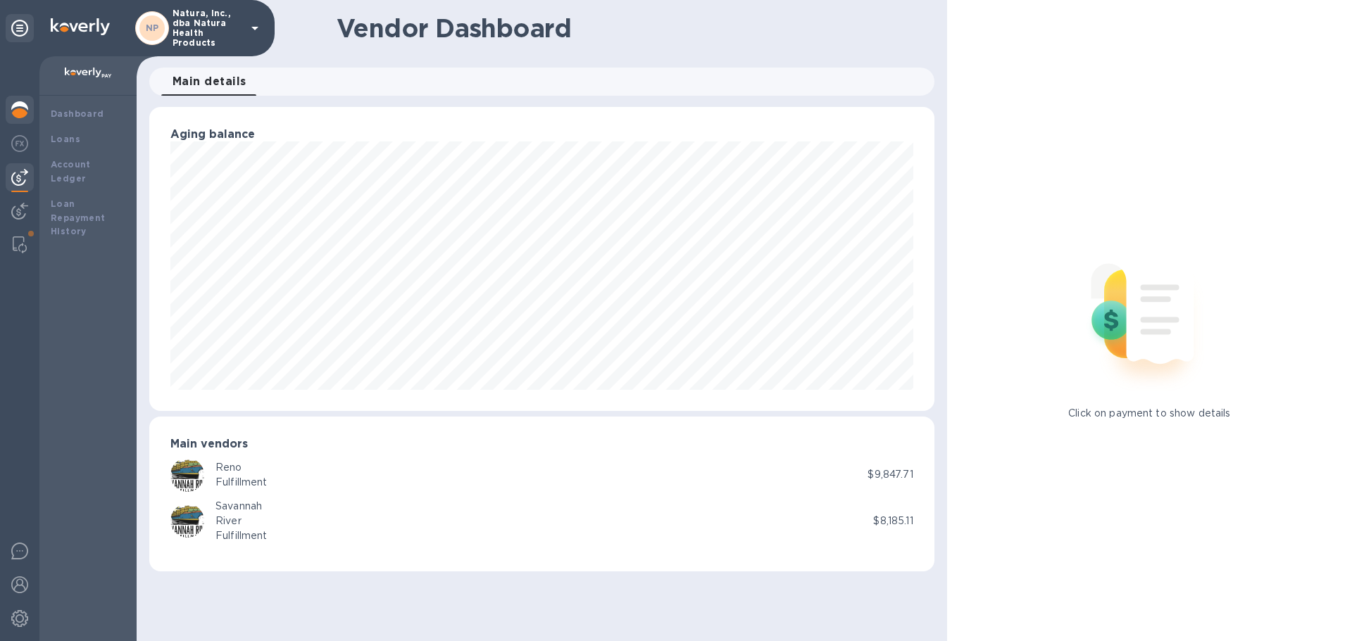
click at [20, 114] on img at bounding box center [19, 109] width 17 height 17
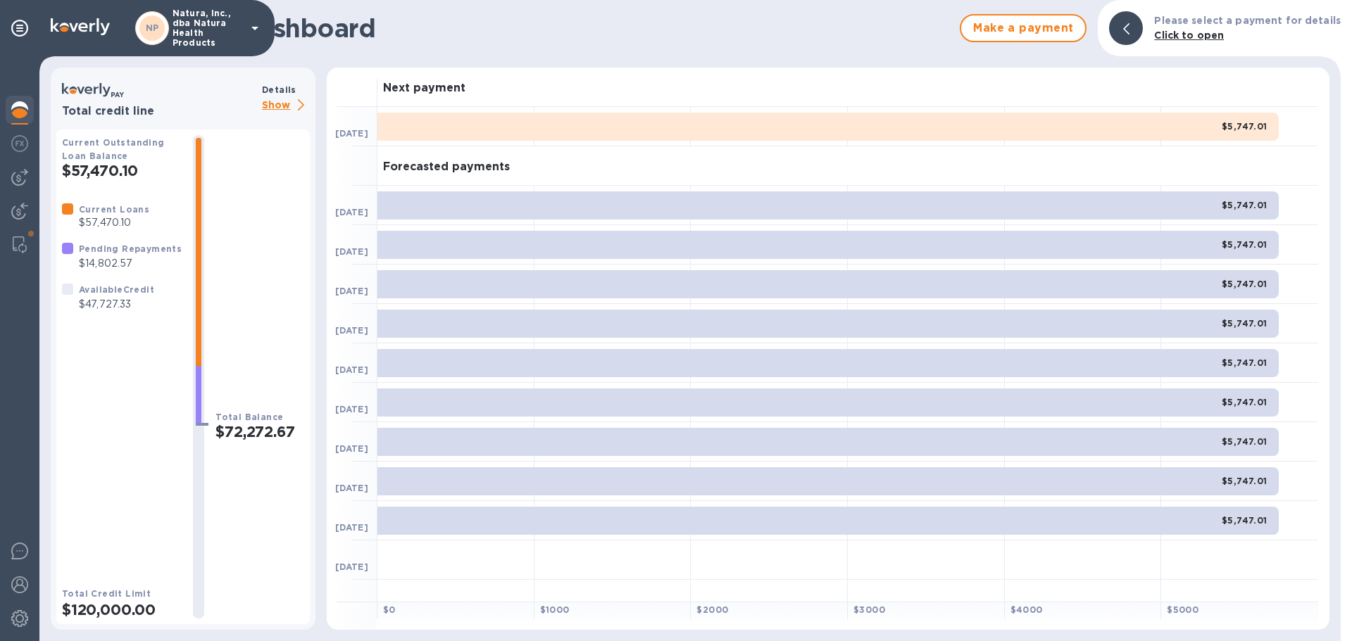
click at [277, 108] on p "Show" at bounding box center [286, 106] width 48 height 18
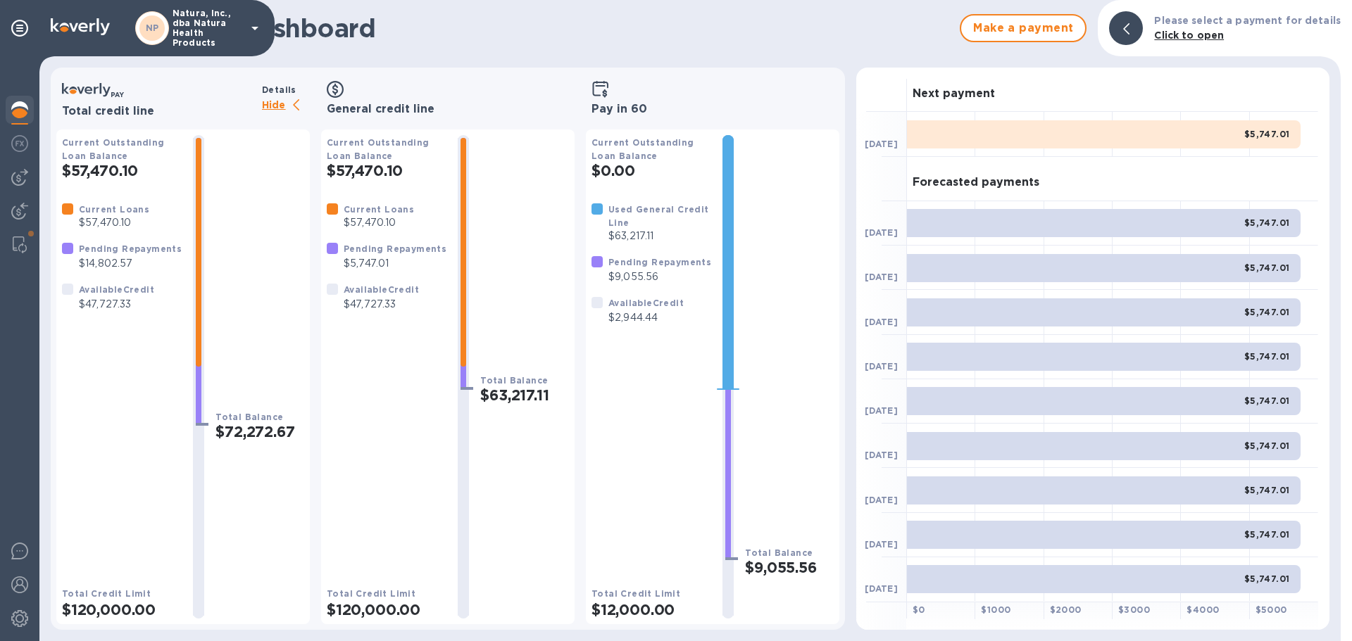
click at [111, 398] on div "Current Loans $57,470.10 Pending Repayments $14,802.57 Available Credit $47,727…" at bounding box center [122, 383] width 120 height 362
click at [649, 266] on b "Pending Repayments" at bounding box center [659, 262] width 103 height 11
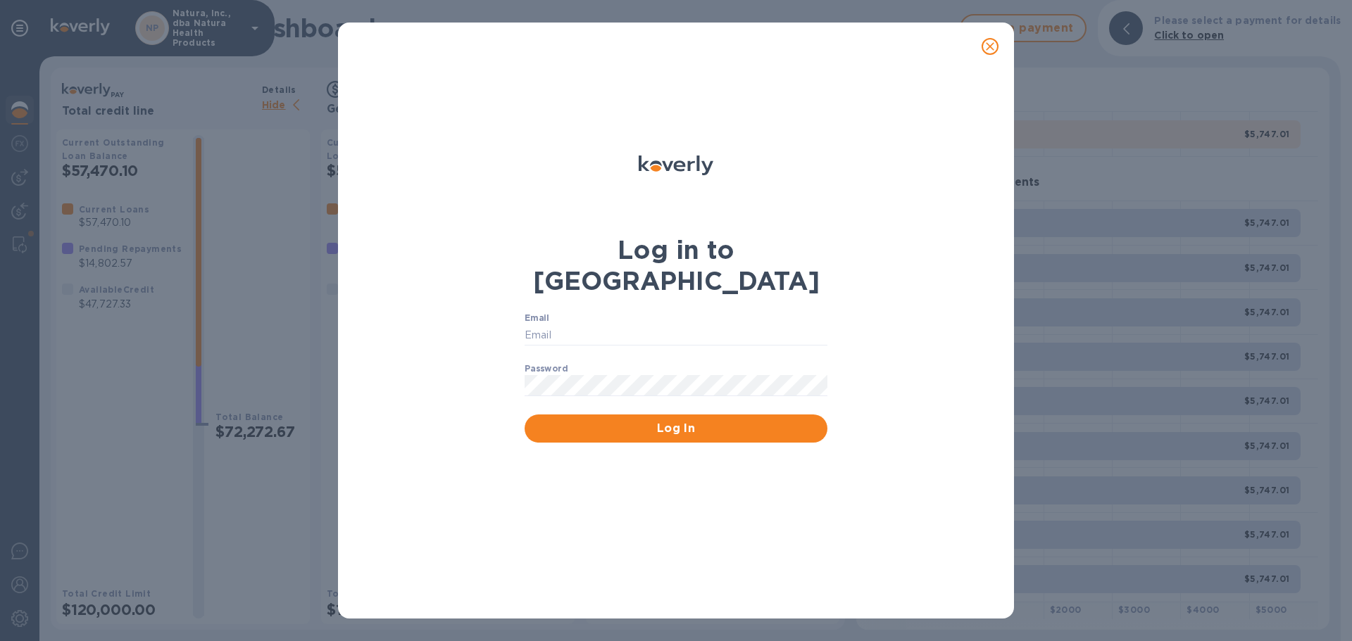
type input "[EMAIL_ADDRESS][DOMAIN_NAME]"
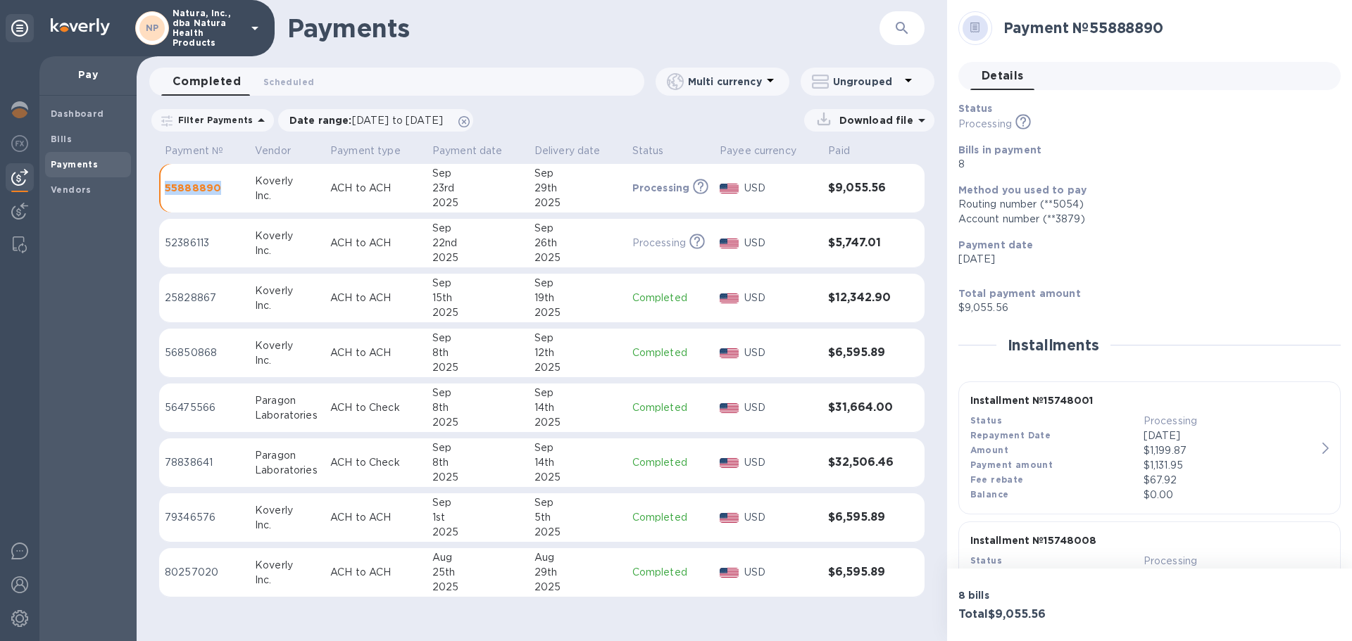
drag, startPoint x: 218, startPoint y: 184, endPoint x: 163, endPoint y: 185, distance: 55.6
click at [163, 185] on td "55888890" at bounding box center [204, 188] width 90 height 49
click at [70, 191] on b "Vendors" at bounding box center [71, 189] width 41 height 11
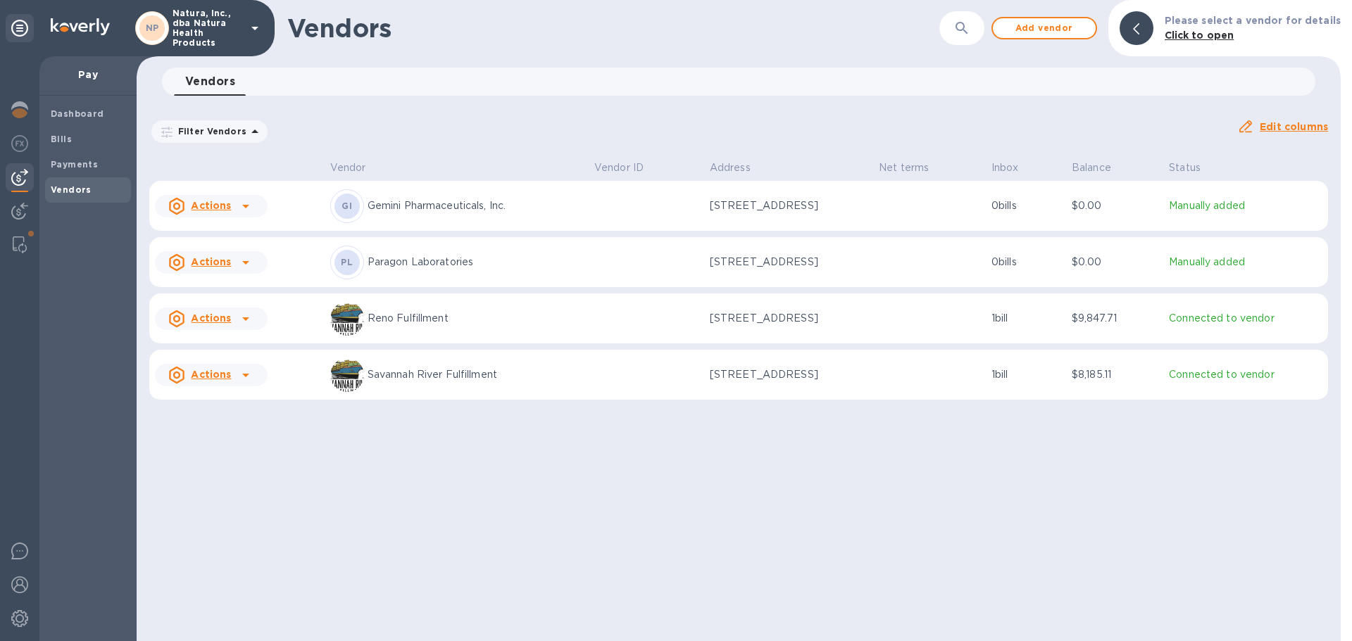
click at [246, 315] on icon at bounding box center [245, 318] width 17 height 17
click at [301, 460] on div at bounding box center [676, 320] width 1352 height 641
click at [69, 137] on b "Bills" at bounding box center [61, 139] width 21 height 11
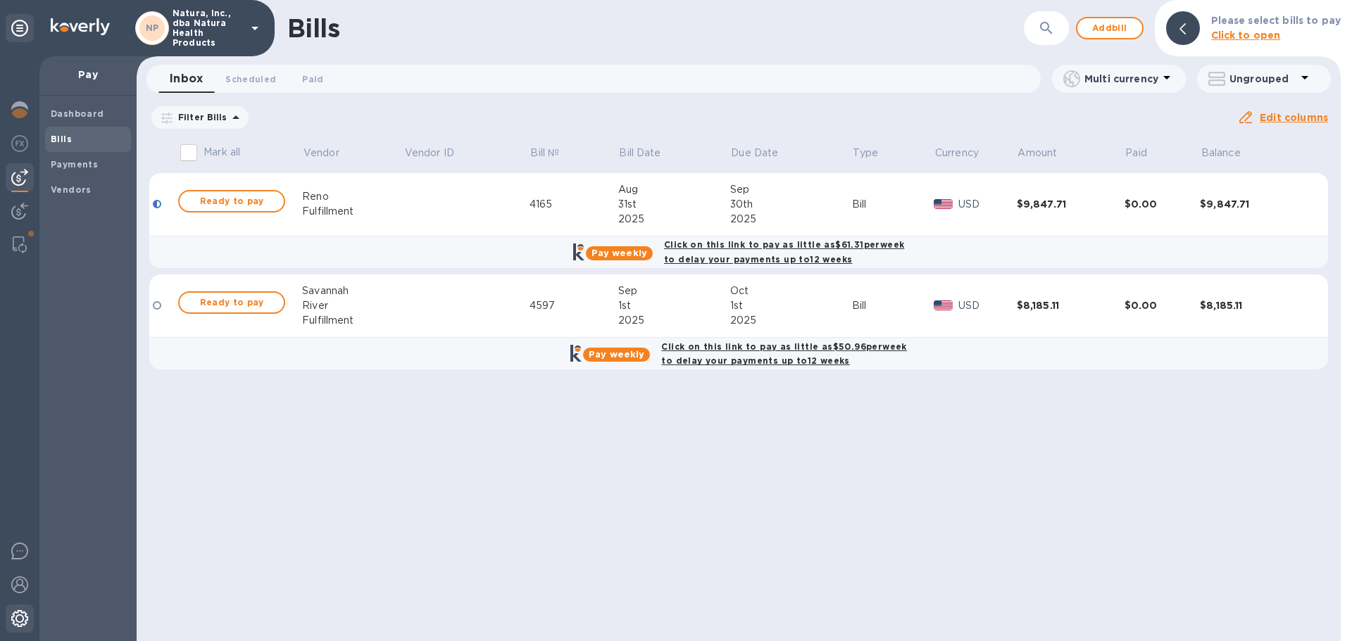
click at [20, 616] on img at bounding box center [19, 618] width 17 height 17
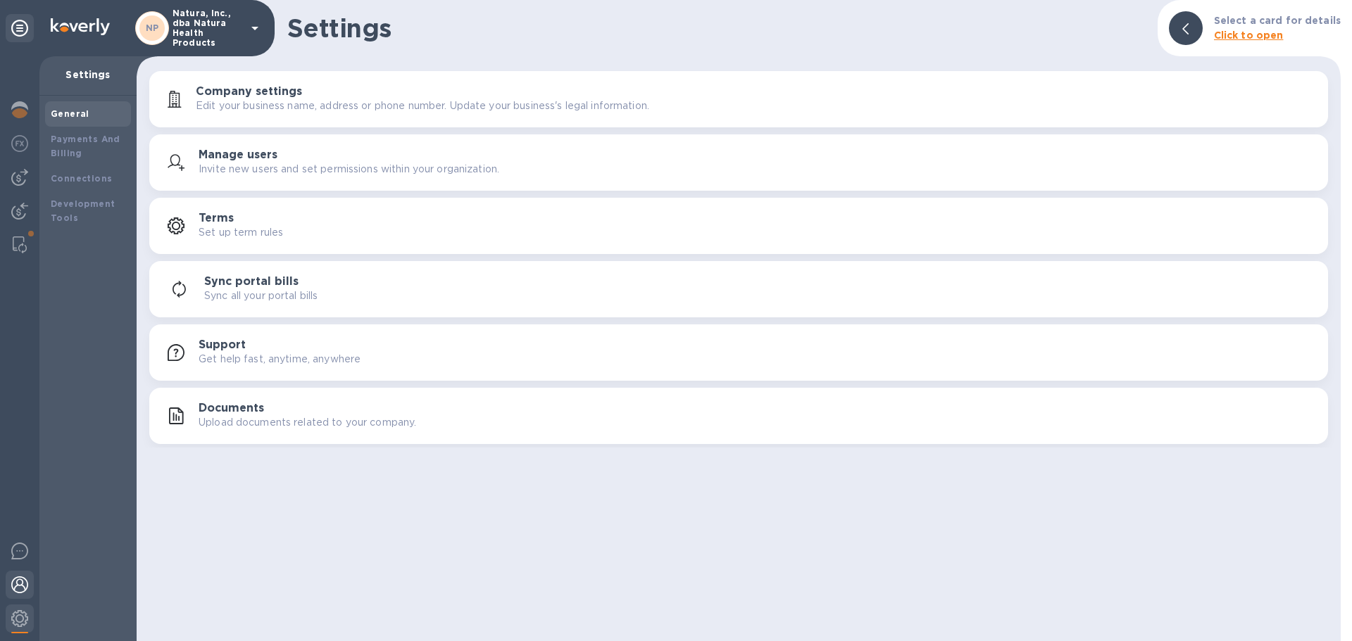
click at [22, 583] on img at bounding box center [19, 585] width 17 height 17
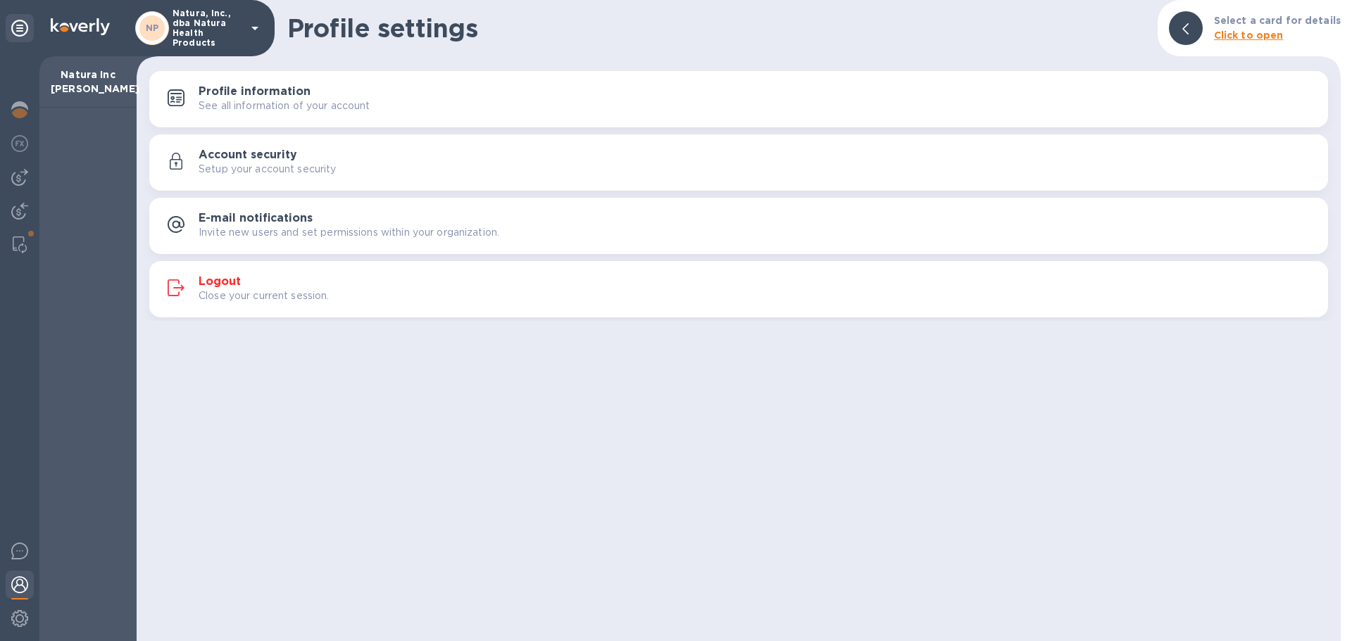
click at [227, 278] on h3 "Logout" at bounding box center [220, 281] width 42 height 13
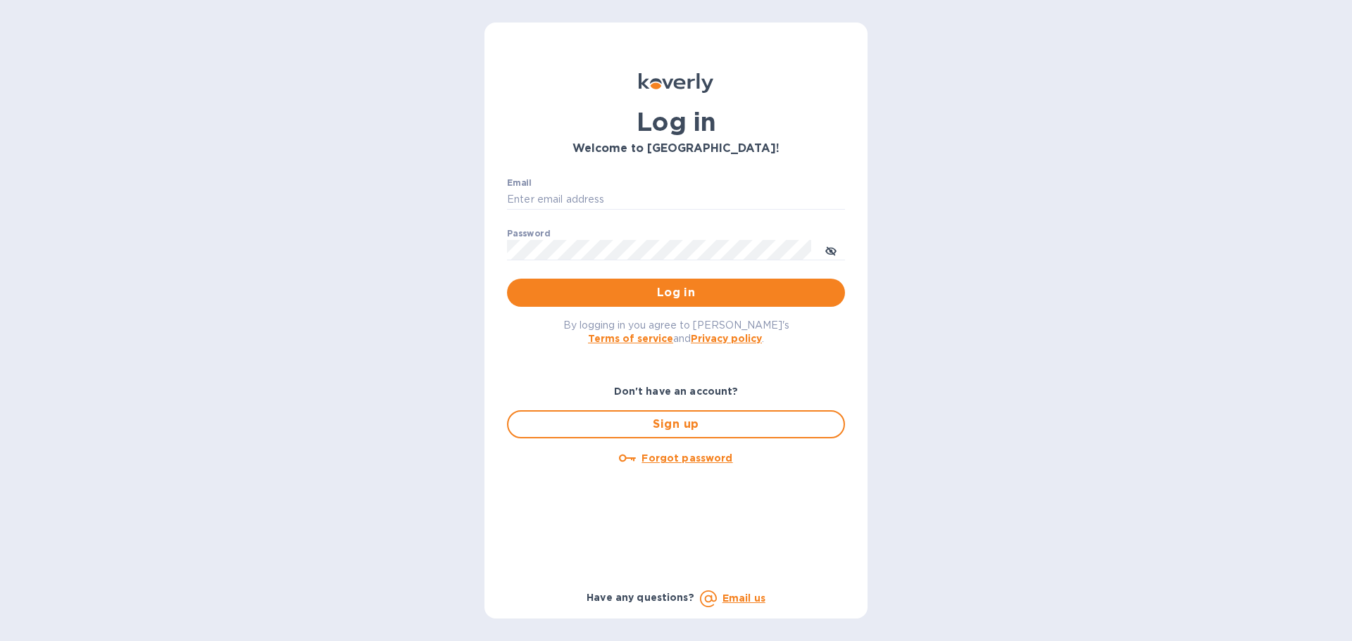
type input "[EMAIL_ADDRESS][DOMAIN_NAME]"
